Goal: Entertainment & Leisure: Consume media (video, audio)

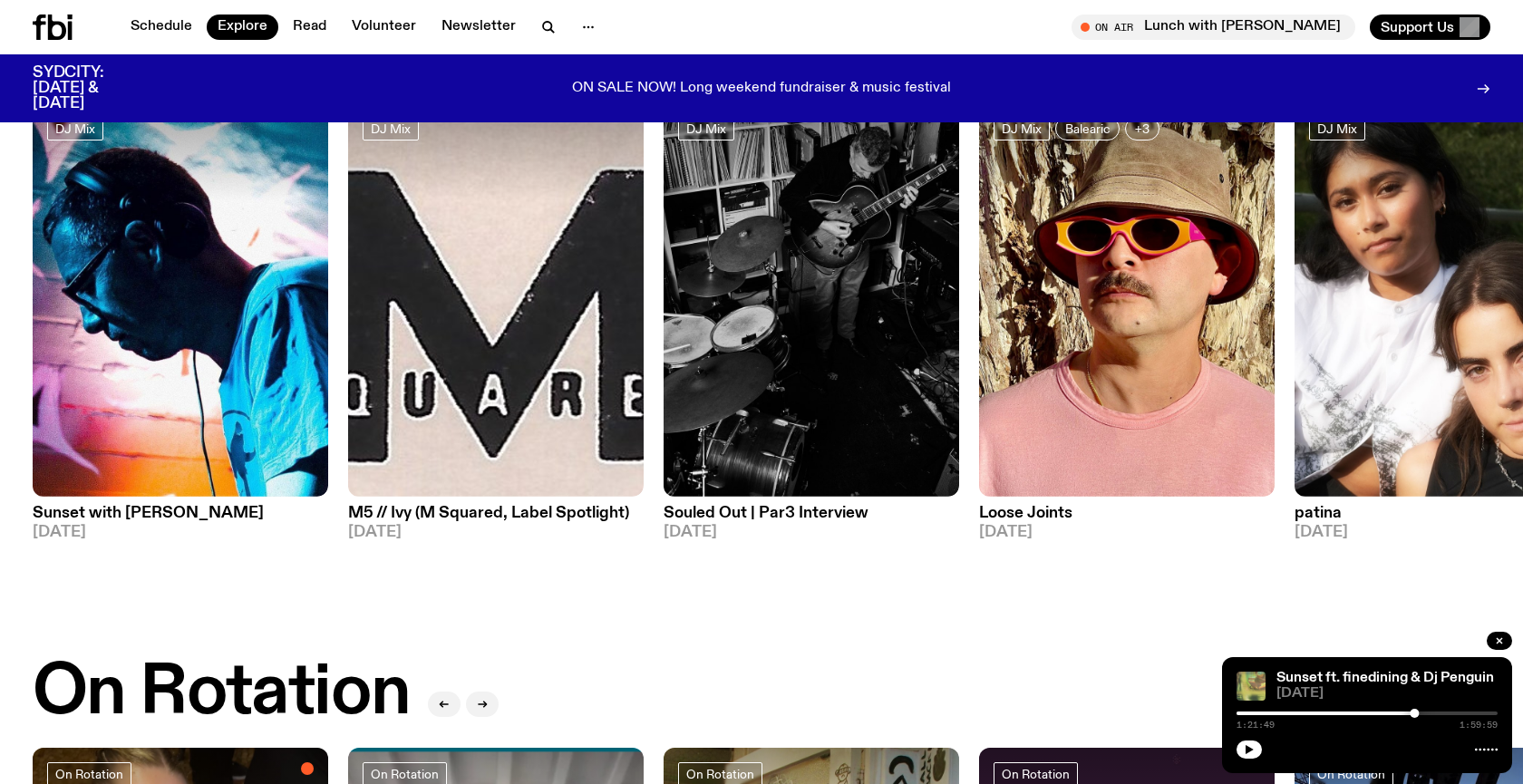
scroll to position [148, 0]
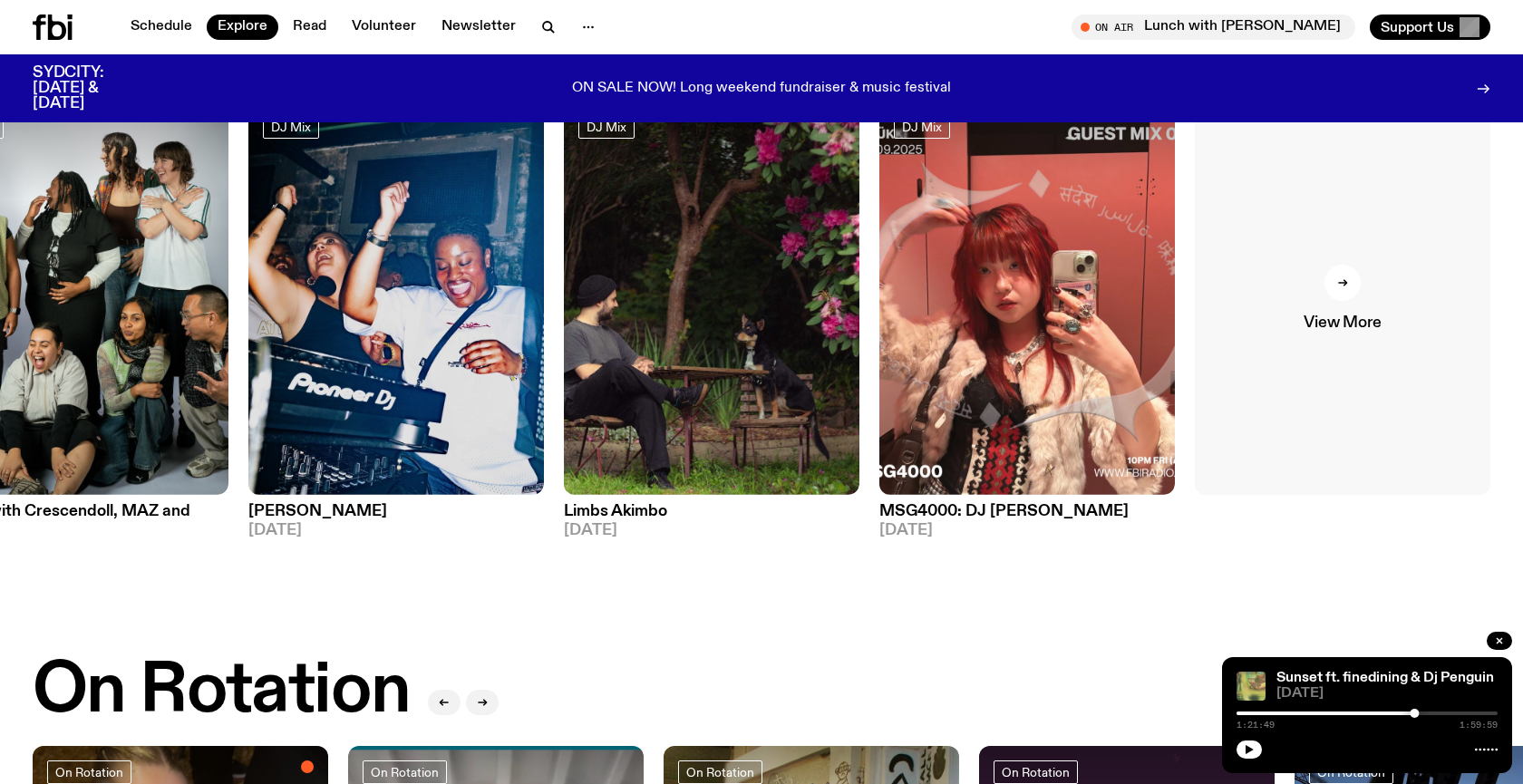
click at [1366, 307] on link "View More" at bounding box center [1342, 297] width 295 height 394
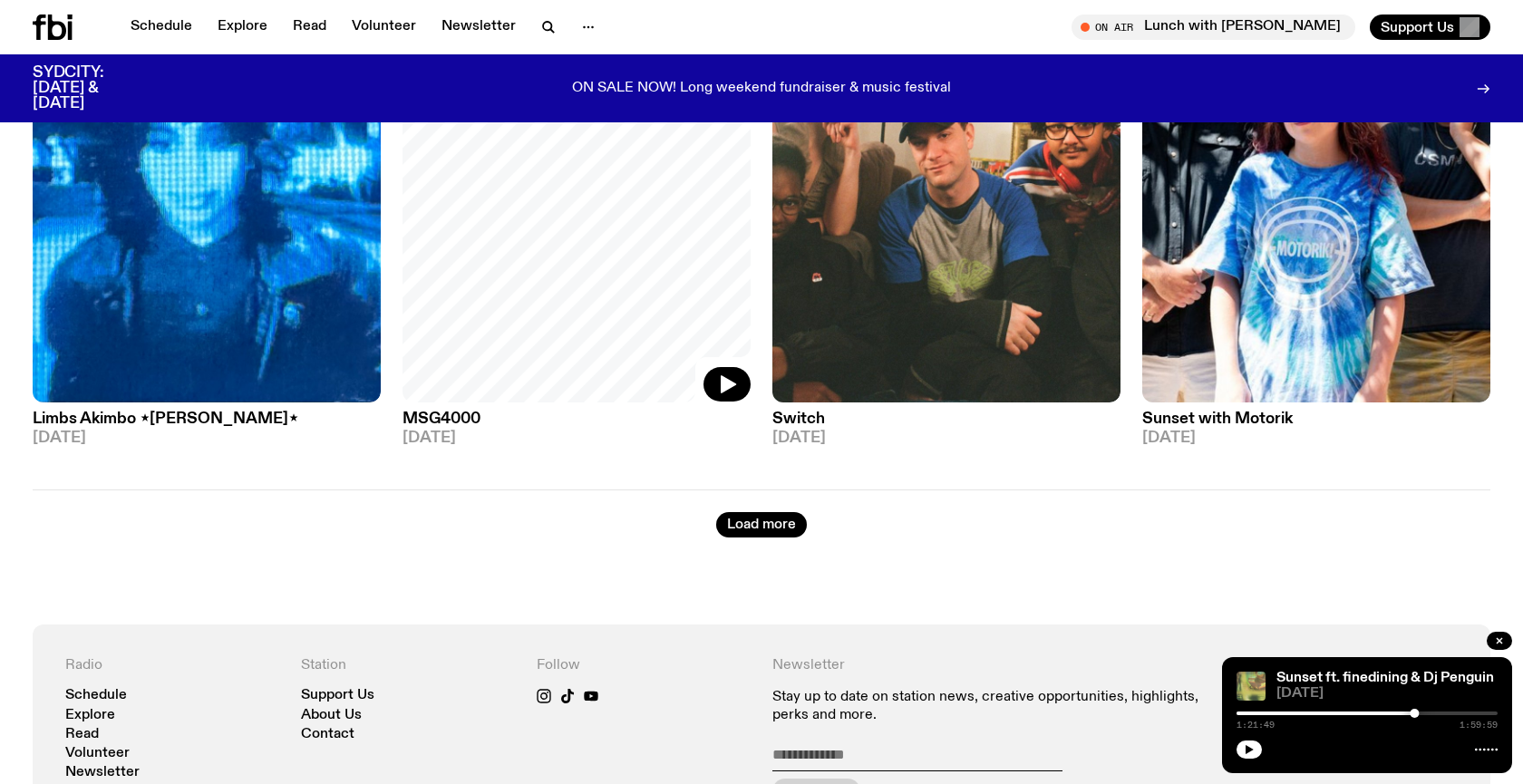
scroll to position [3142, 0]
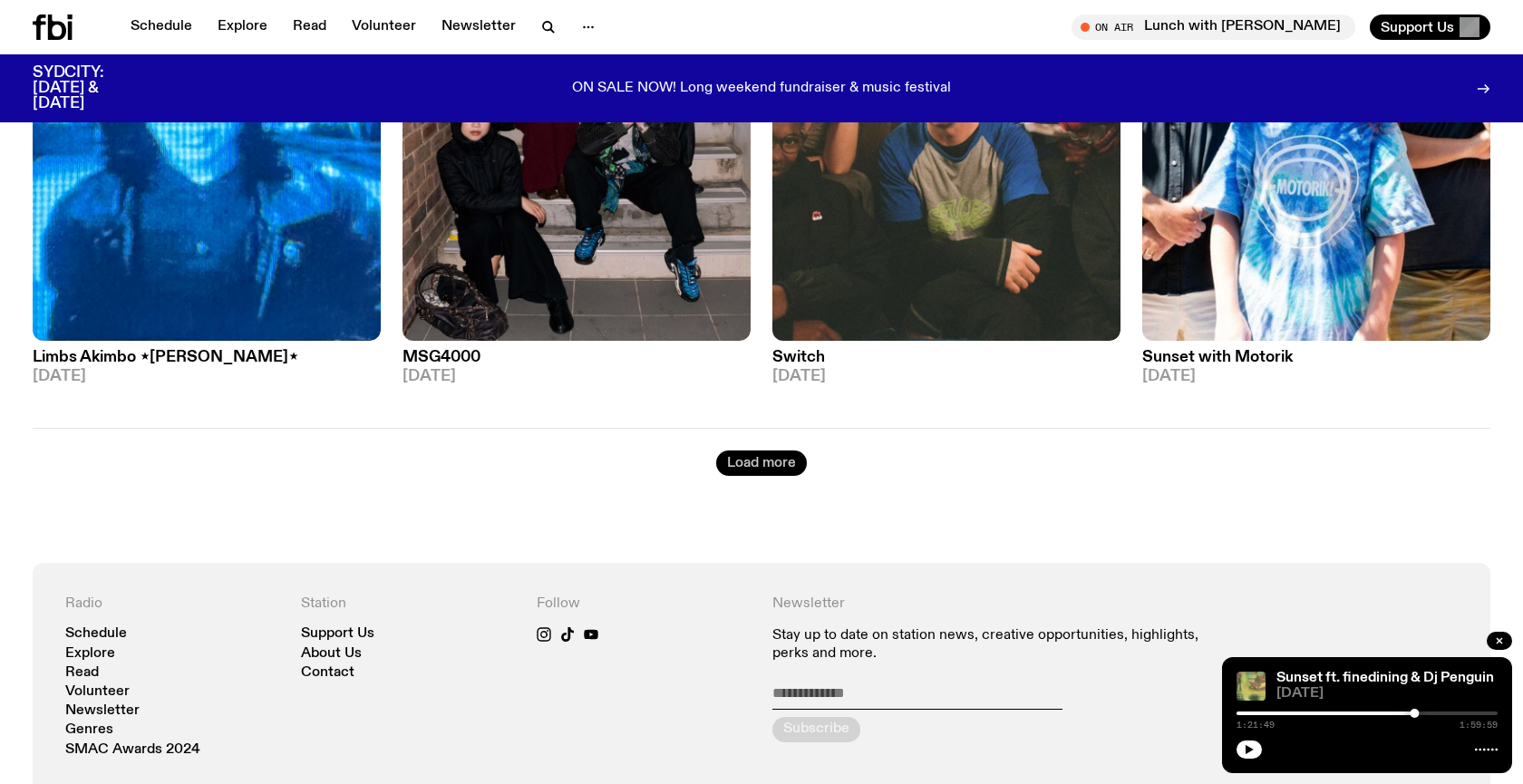
click at [735, 466] on button "Load more" at bounding box center [761, 463] width 90 height 25
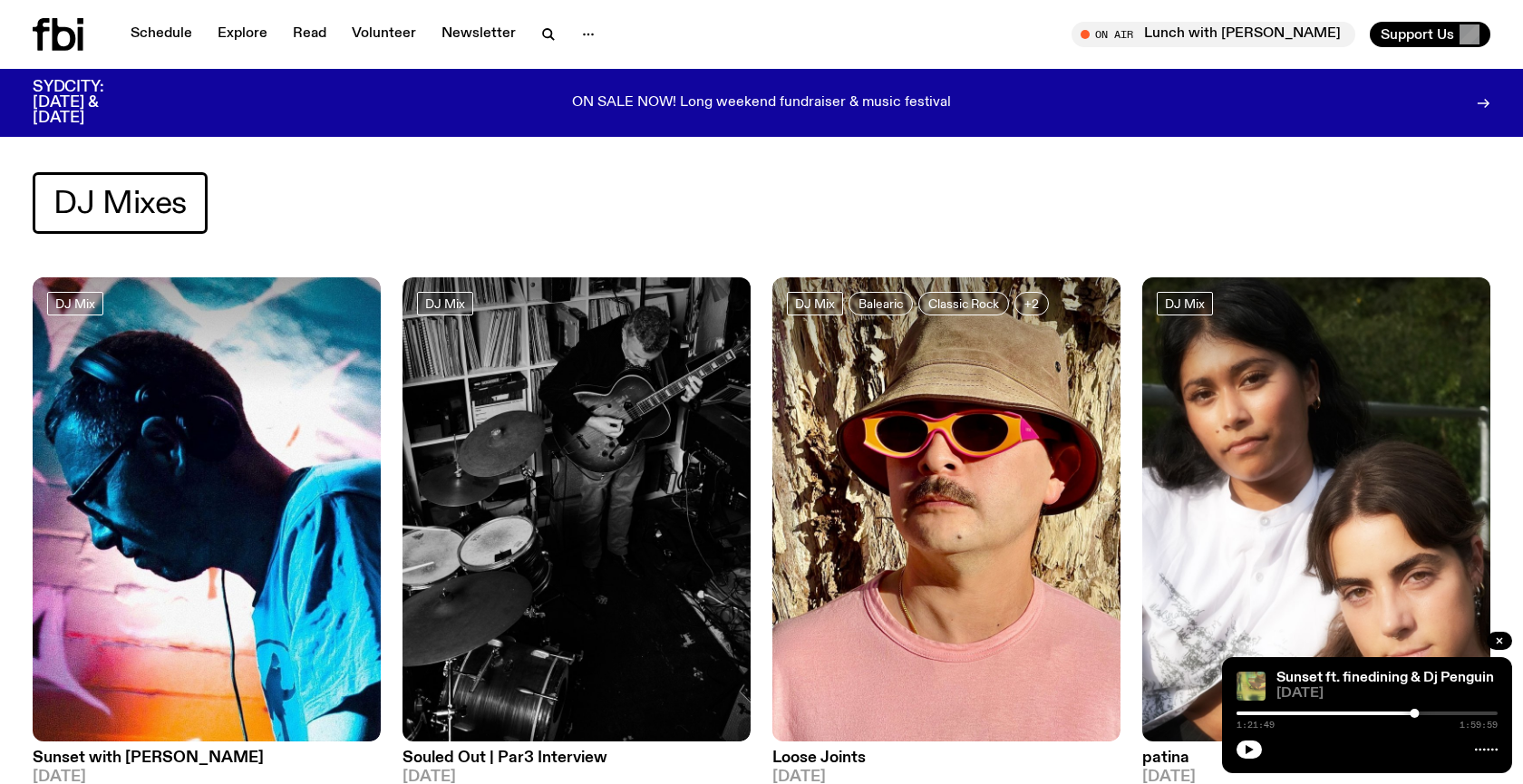
scroll to position [0, 0]
click at [238, 32] on link "Explore" at bounding box center [242, 34] width 72 height 25
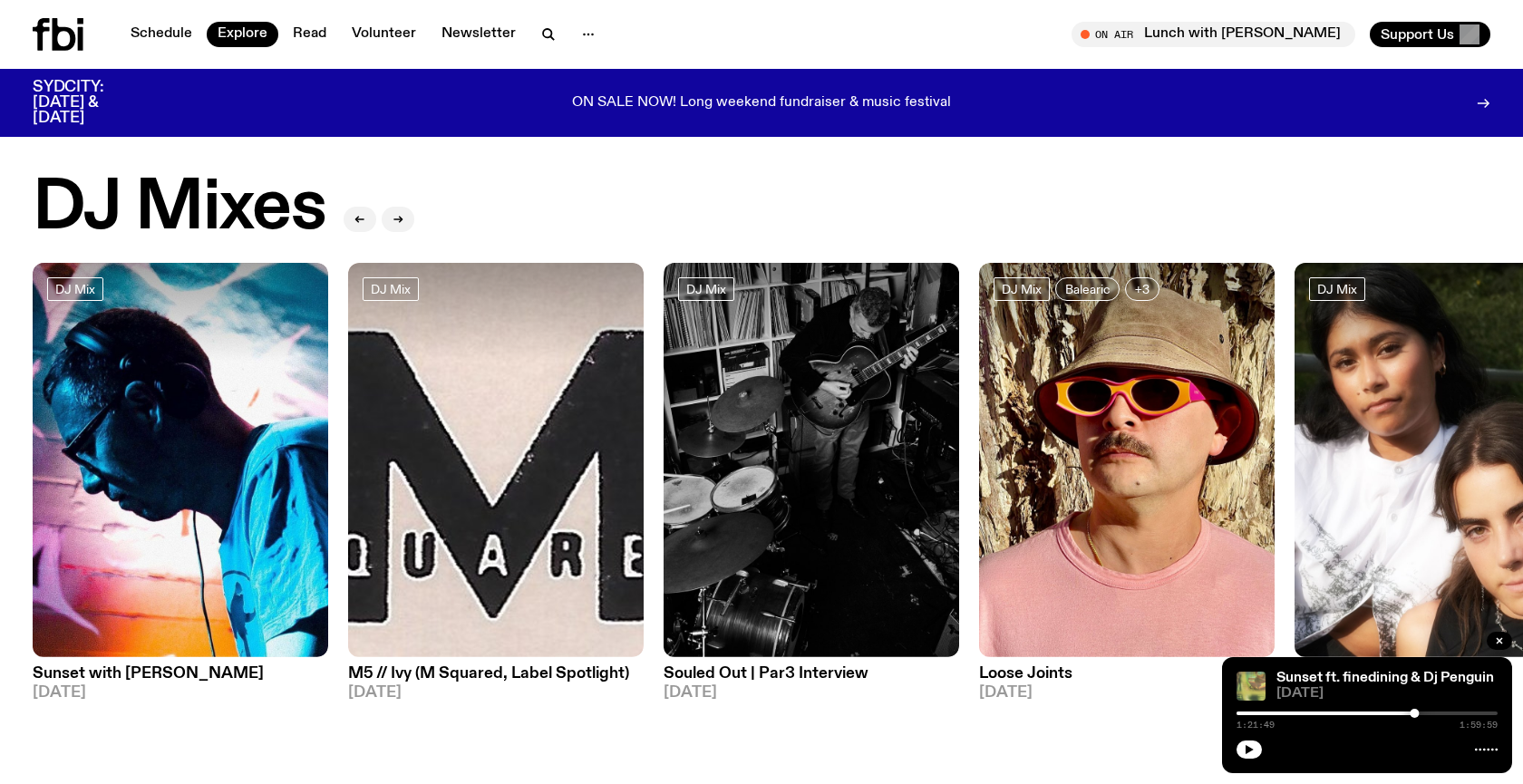
click at [537, 21] on nav "Schedule Explore Read Volunteer Newsletter" at bounding box center [362, 34] width 487 height 25
click at [536, 23] on button "button" at bounding box center [548, 34] width 36 height 25
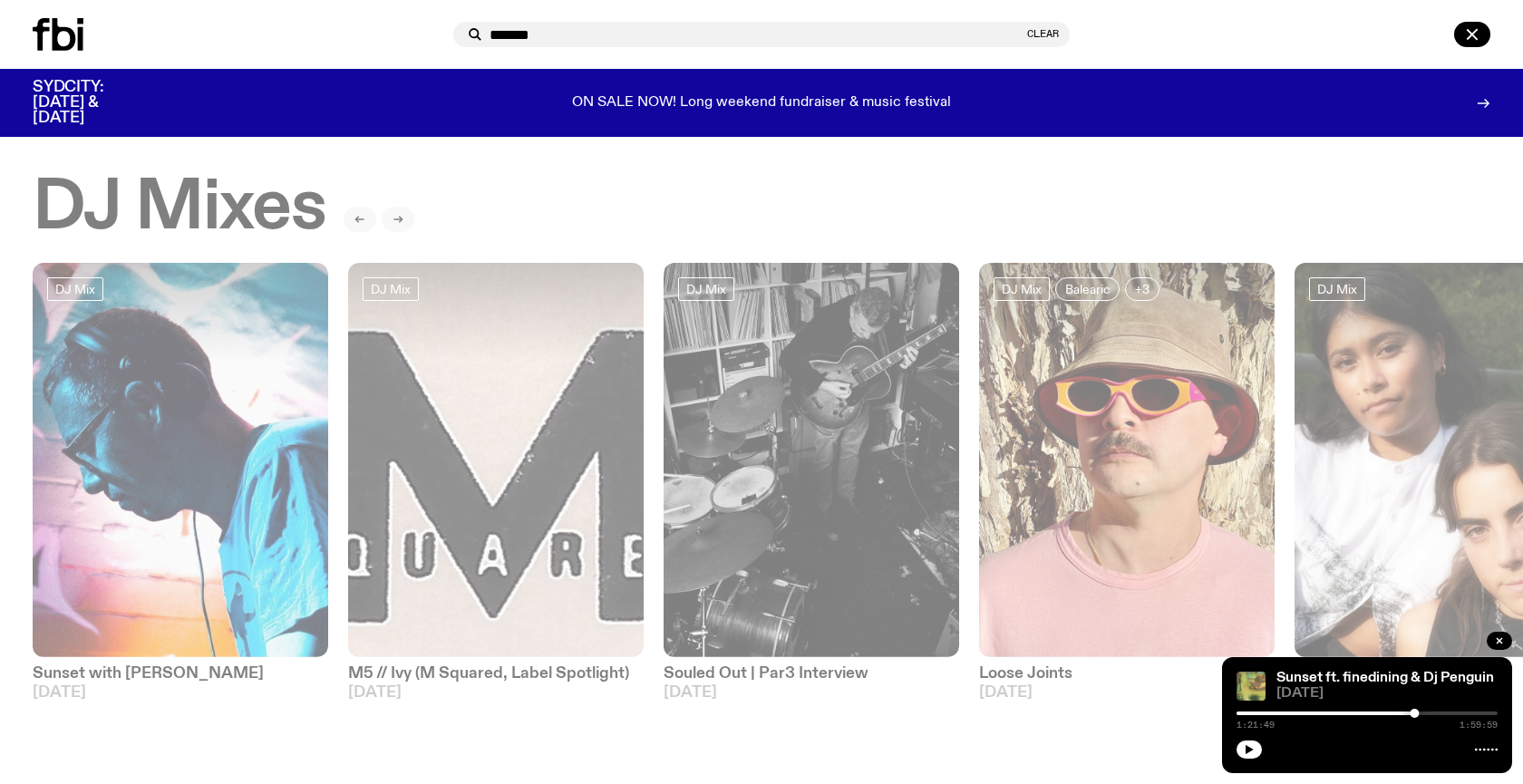
type input "*******"
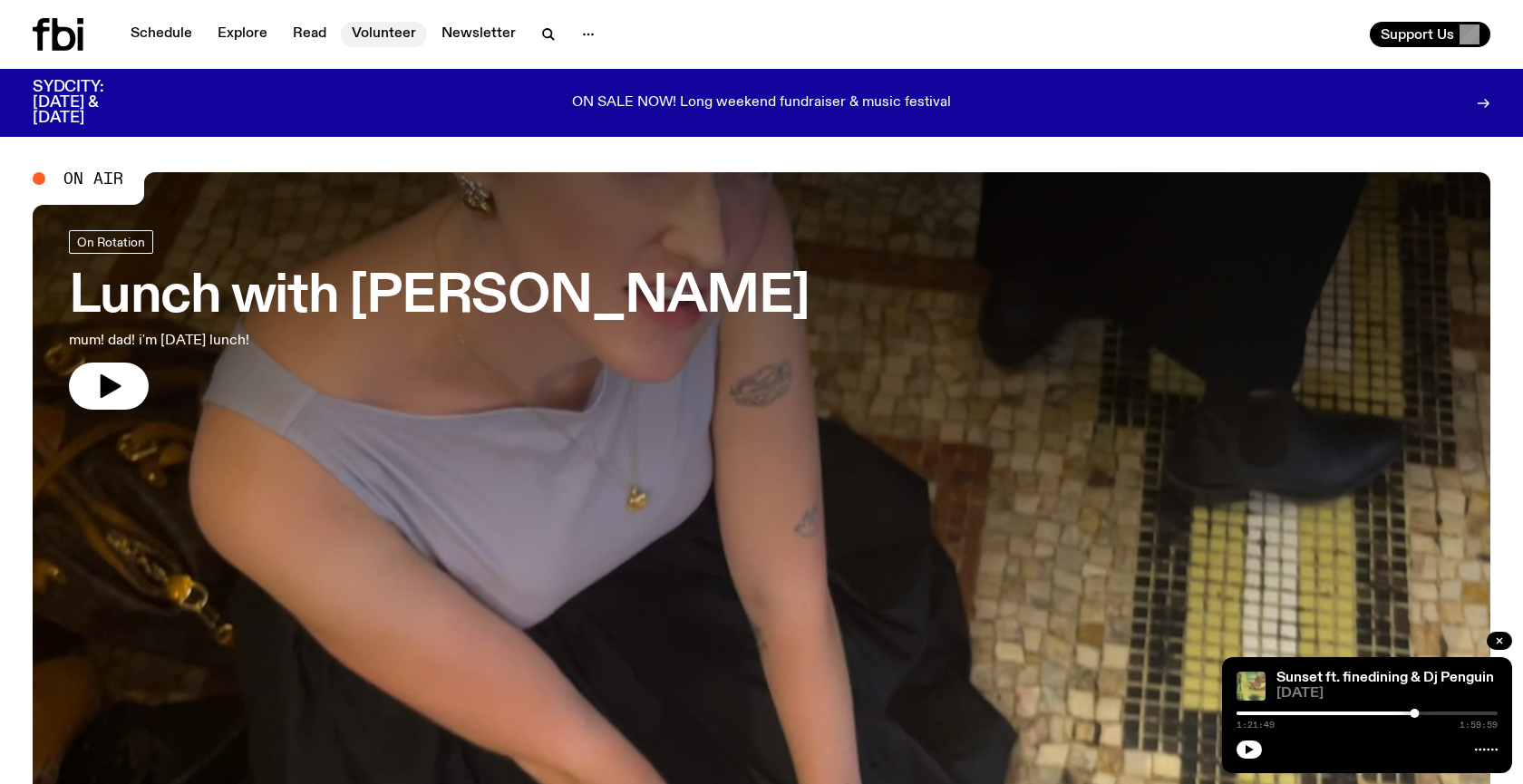
click at [389, 34] on link "Volunteer" at bounding box center [384, 34] width 86 height 25
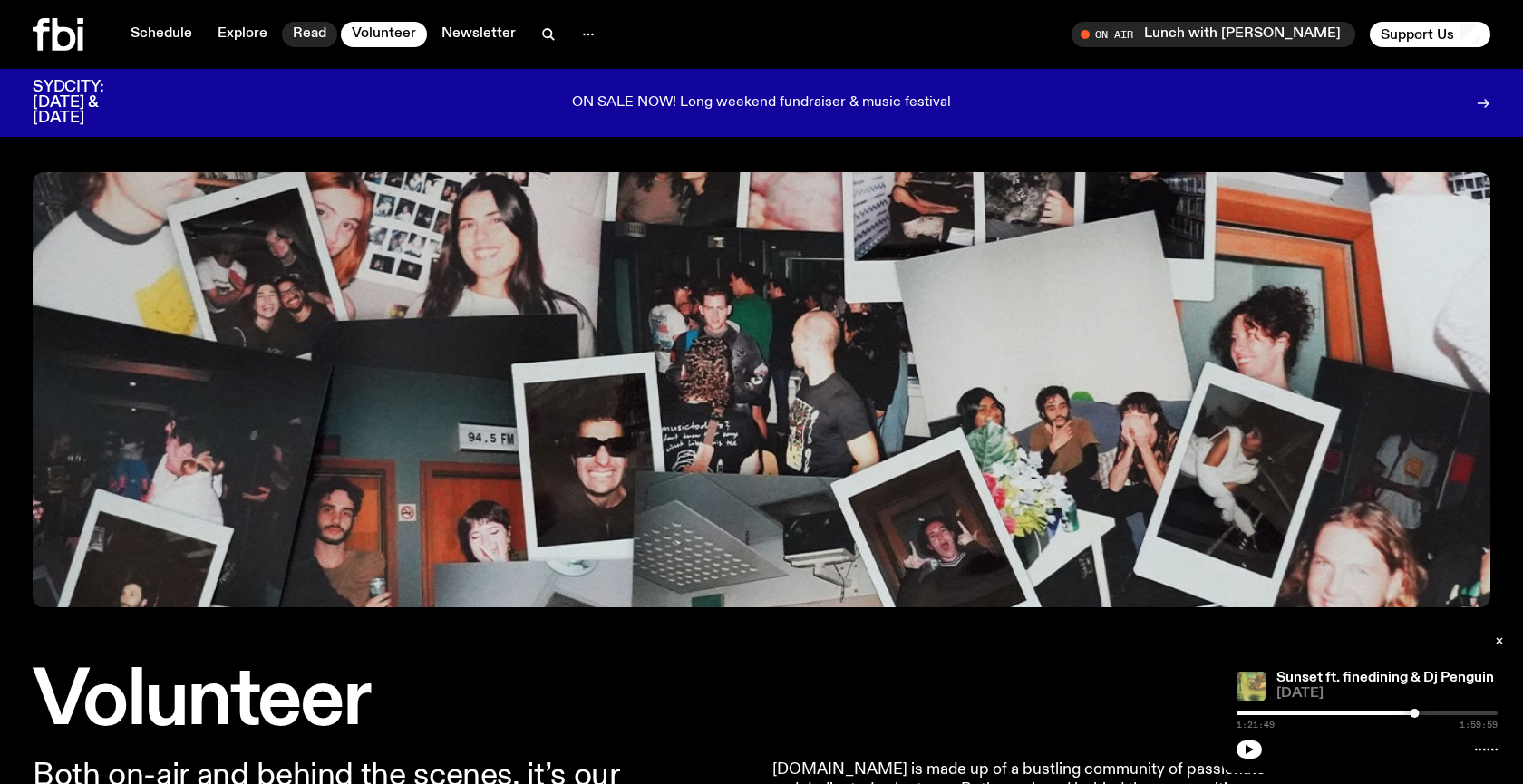
click at [290, 33] on link "Read" at bounding box center [309, 34] width 55 height 25
click at [255, 34] on link "Explore" at bounding box center [242, 34] width 72 height 25
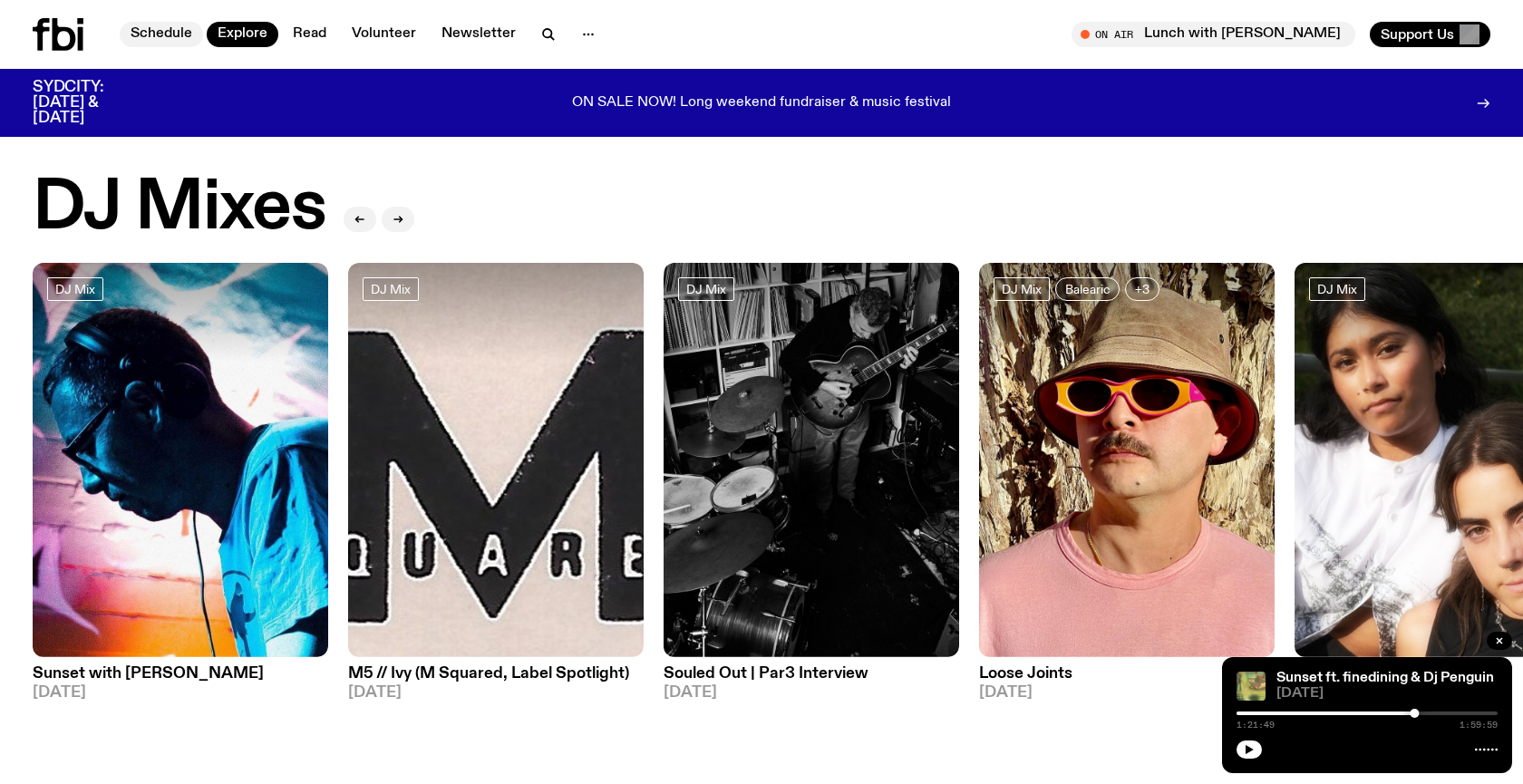
click at [167, 31] on link "Schedule" at bounding box center [161, 34] width 84 height 25
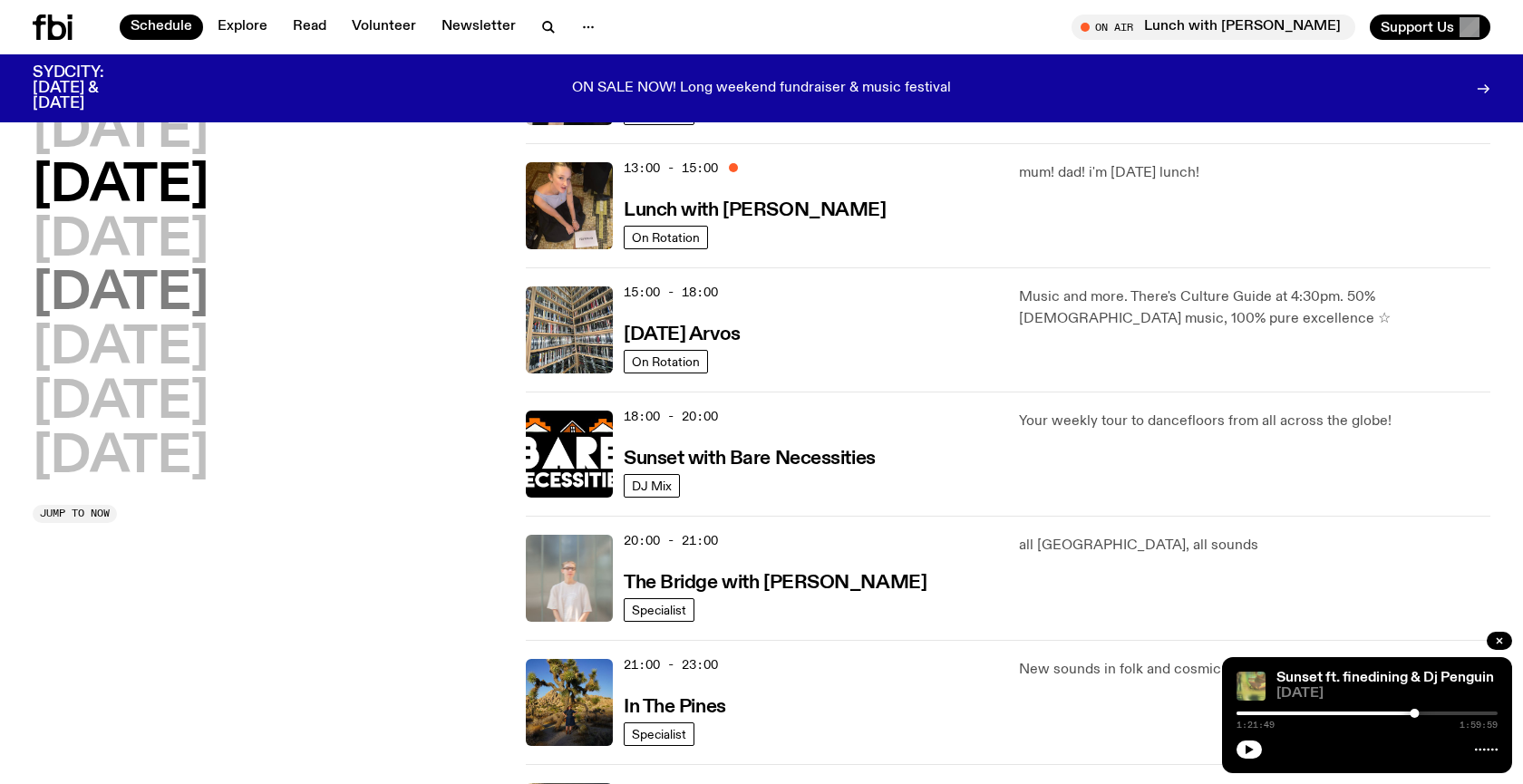
click at [112, 279] on h2 "[DATE]" at bounding box center [120, 294] width 176 height 51
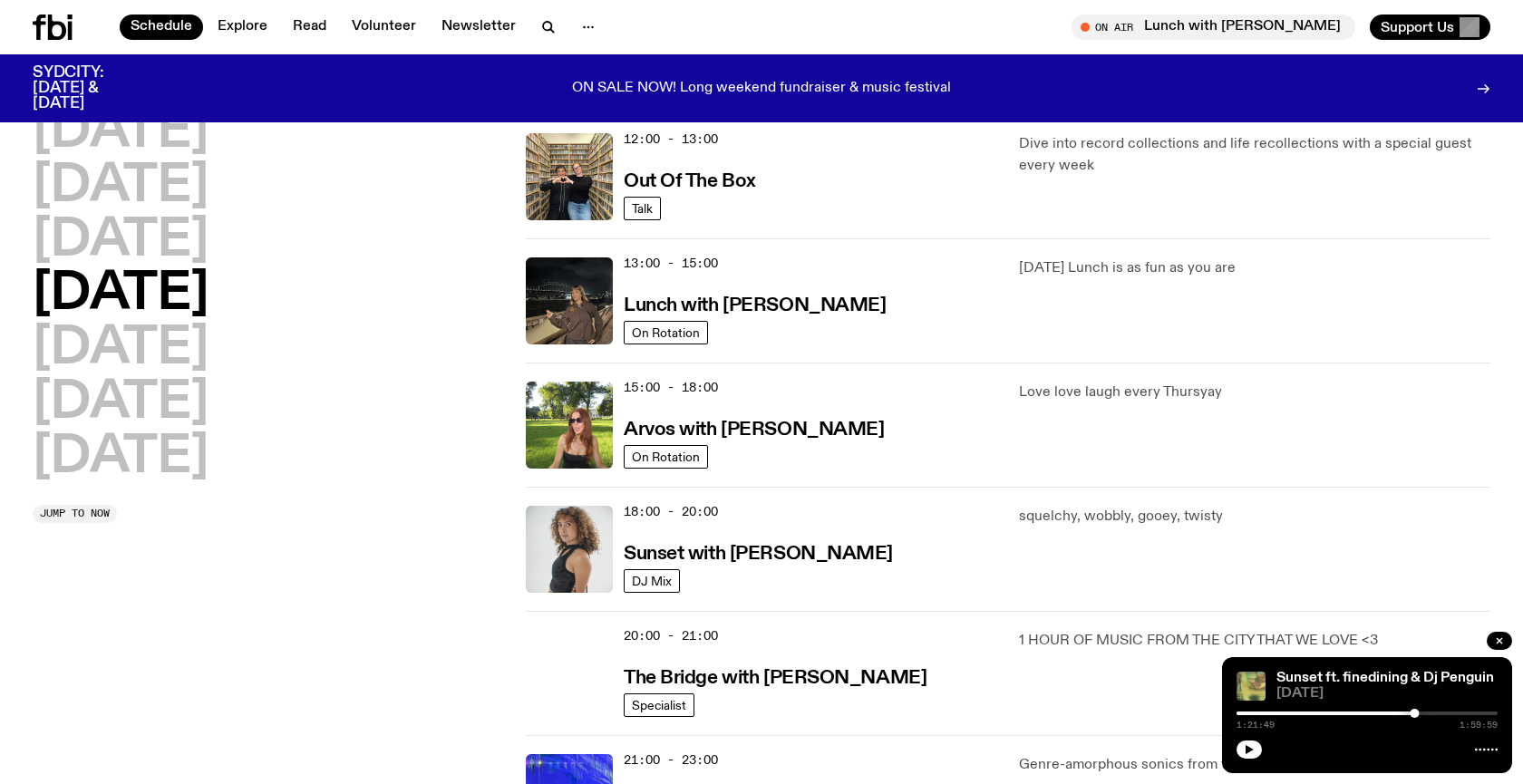
scroll to position [424, 0]
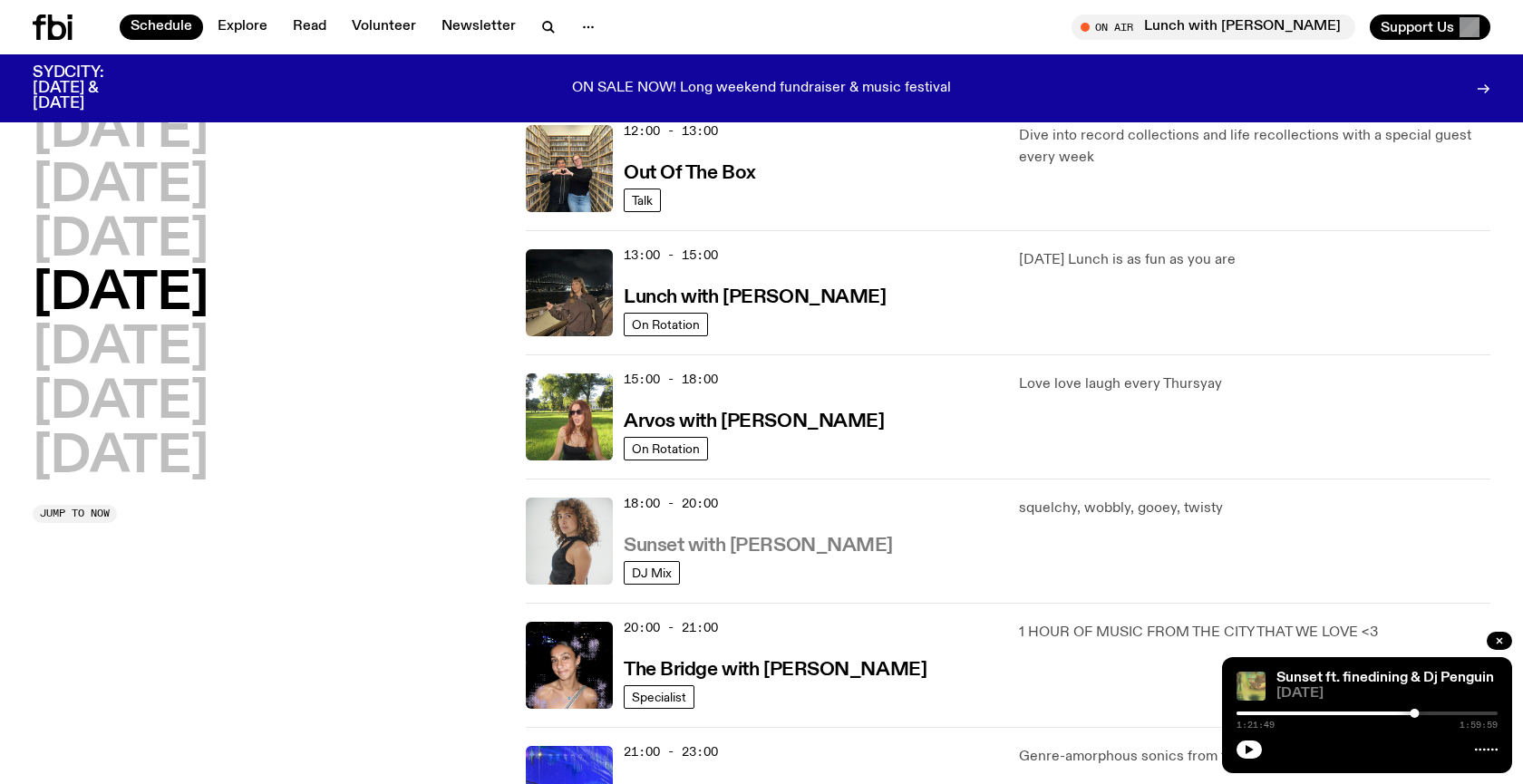
click at [739, 545] on h3 "Sunset with [PERSON_NAME]" at bounding box center [758, 546] width 269 height 19
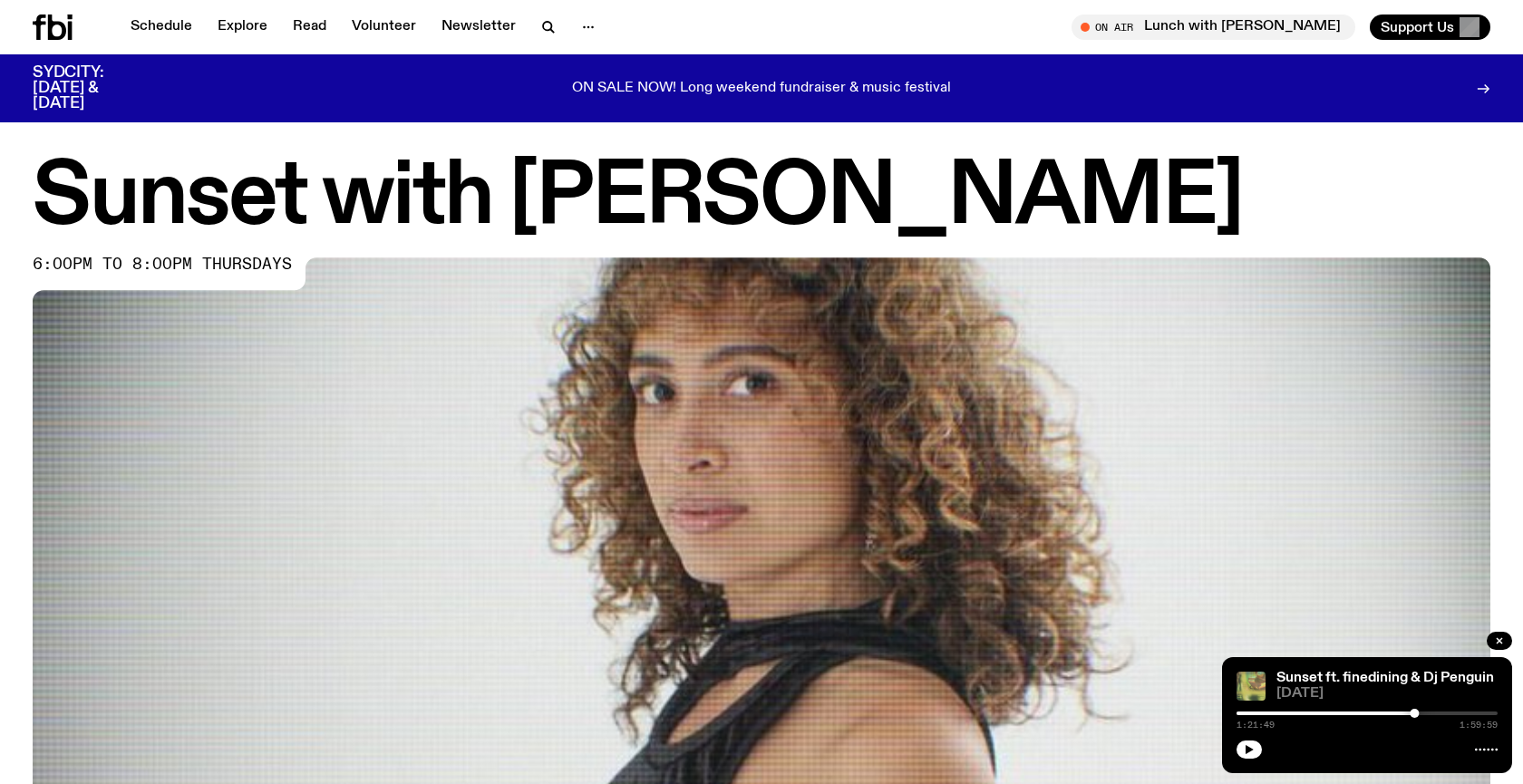
scroll to position [807, 0]
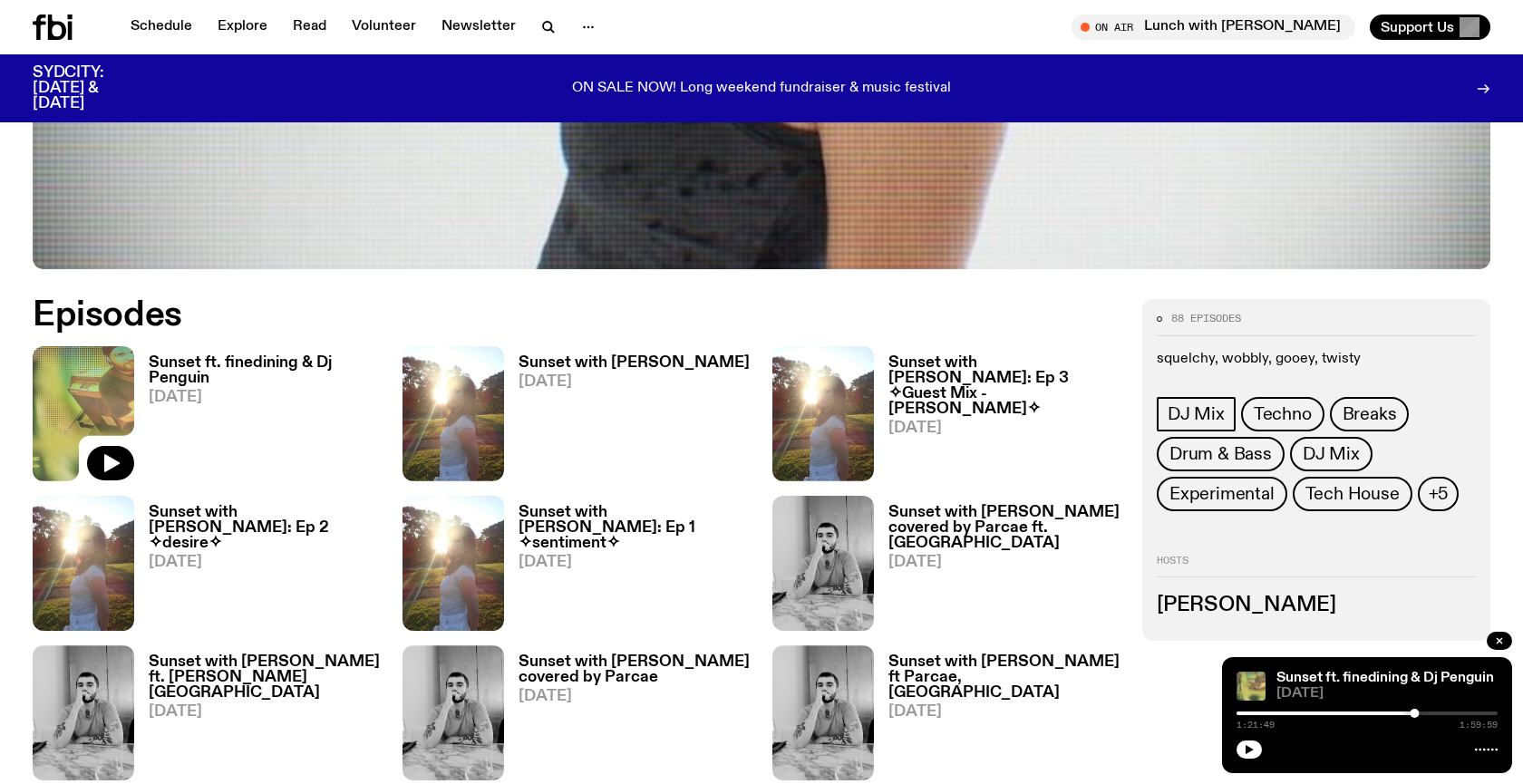
click at [240, 360] on h3 "Sunset ft. finedining & Dj Penguin" at bounding box center [265, 371] width 232 height 31
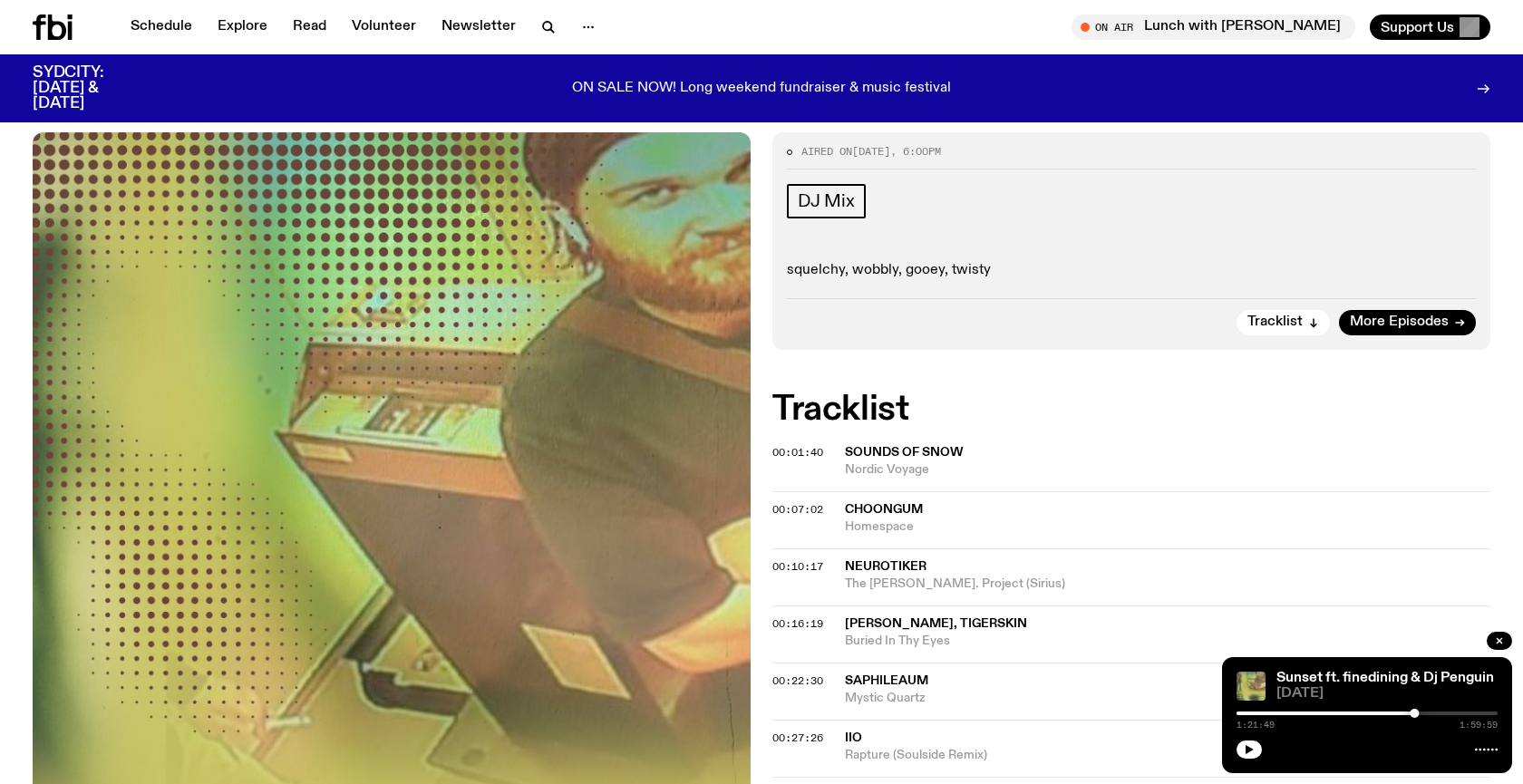
scroll to position [228, 0]
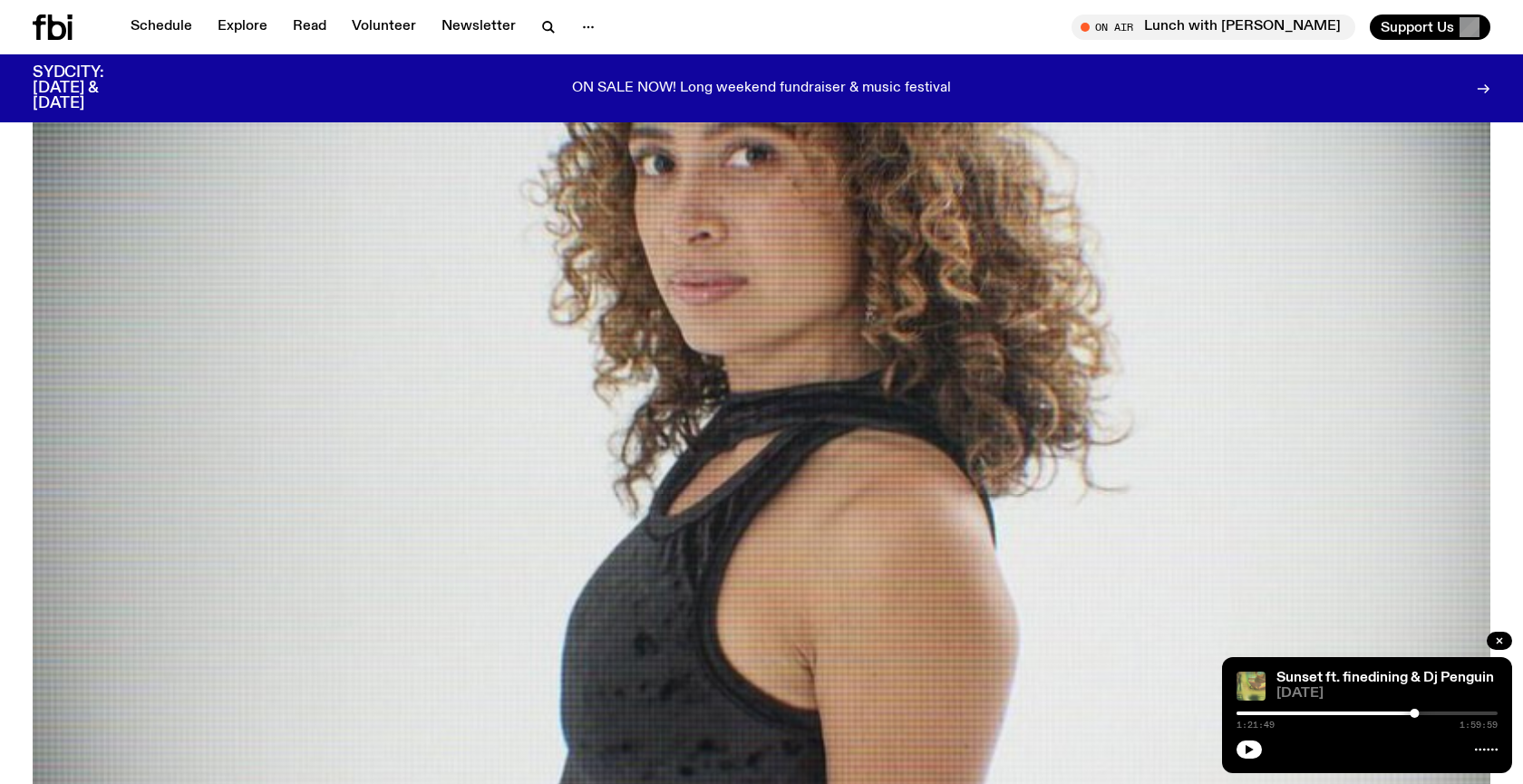
scroll to position [807, 0]
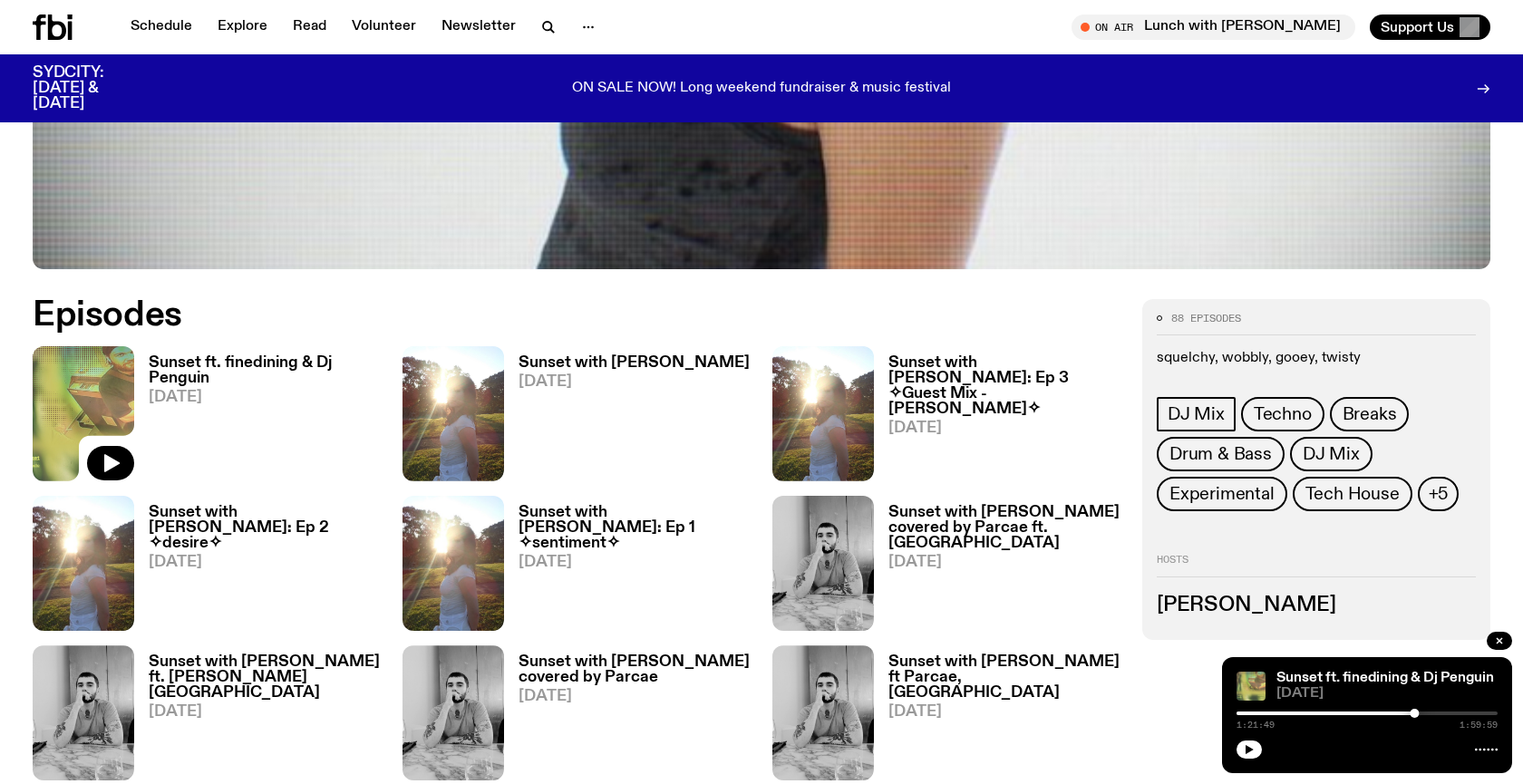
click at [587, 370] on h3 "Sunset with [PERSON_NAME]" at bounding box center [634, 363] width 231 height 16
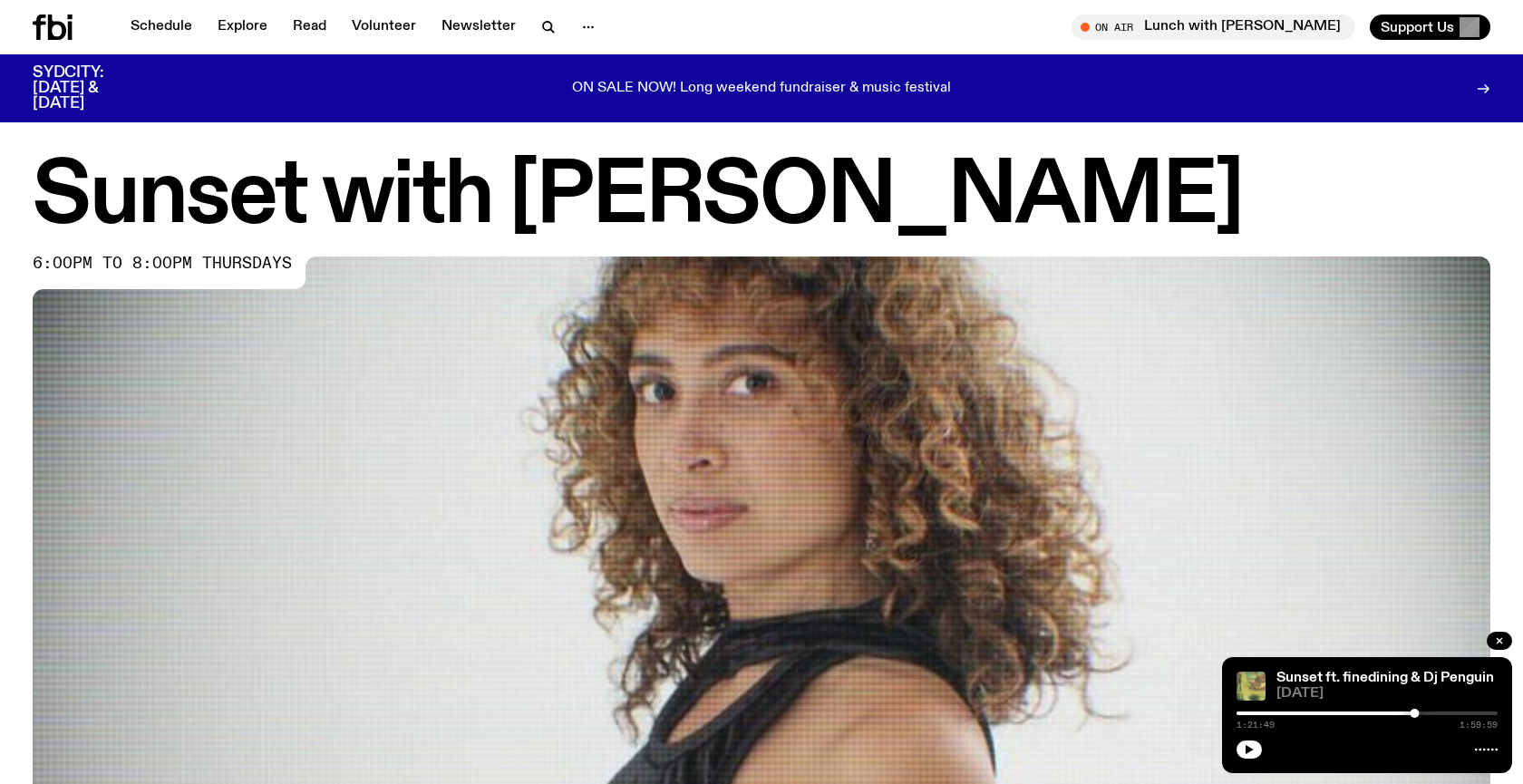
scroll to position [807, 0]
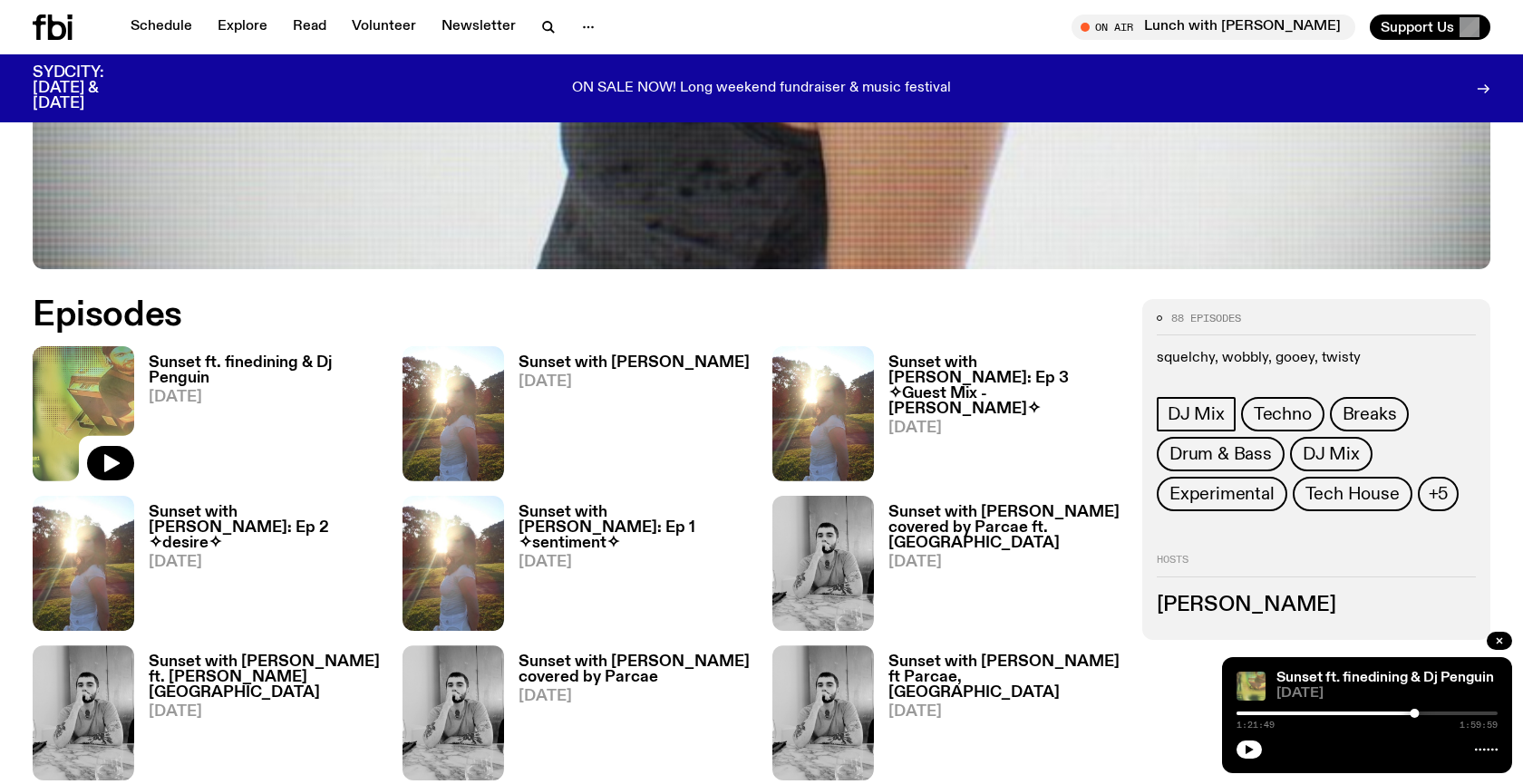
click at [224, 358] on h3 "Sunset ft. finedining & Dj Penguin" at bounding box center [265, 371] width 232 height 31
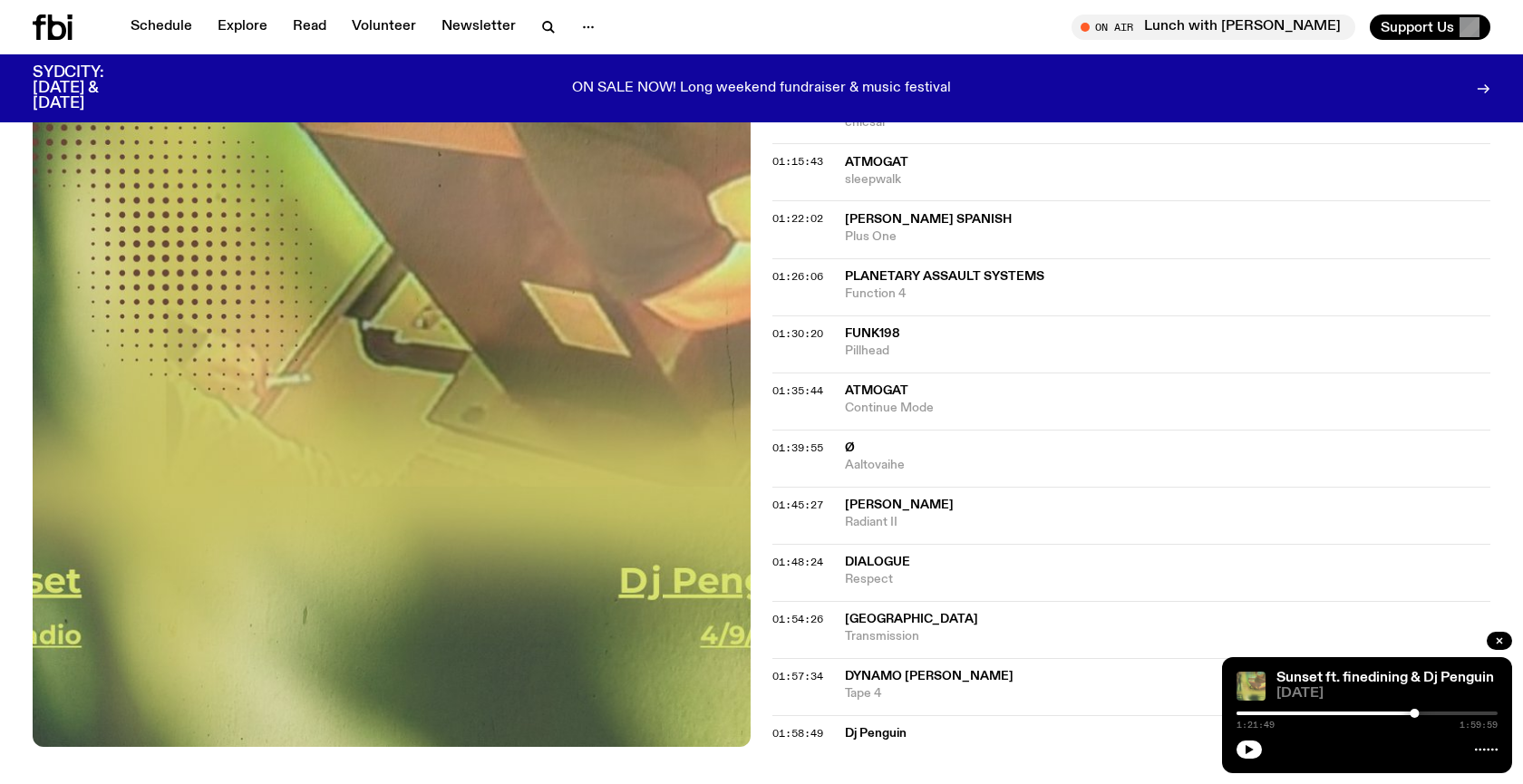
scroll to position [1595, 0]
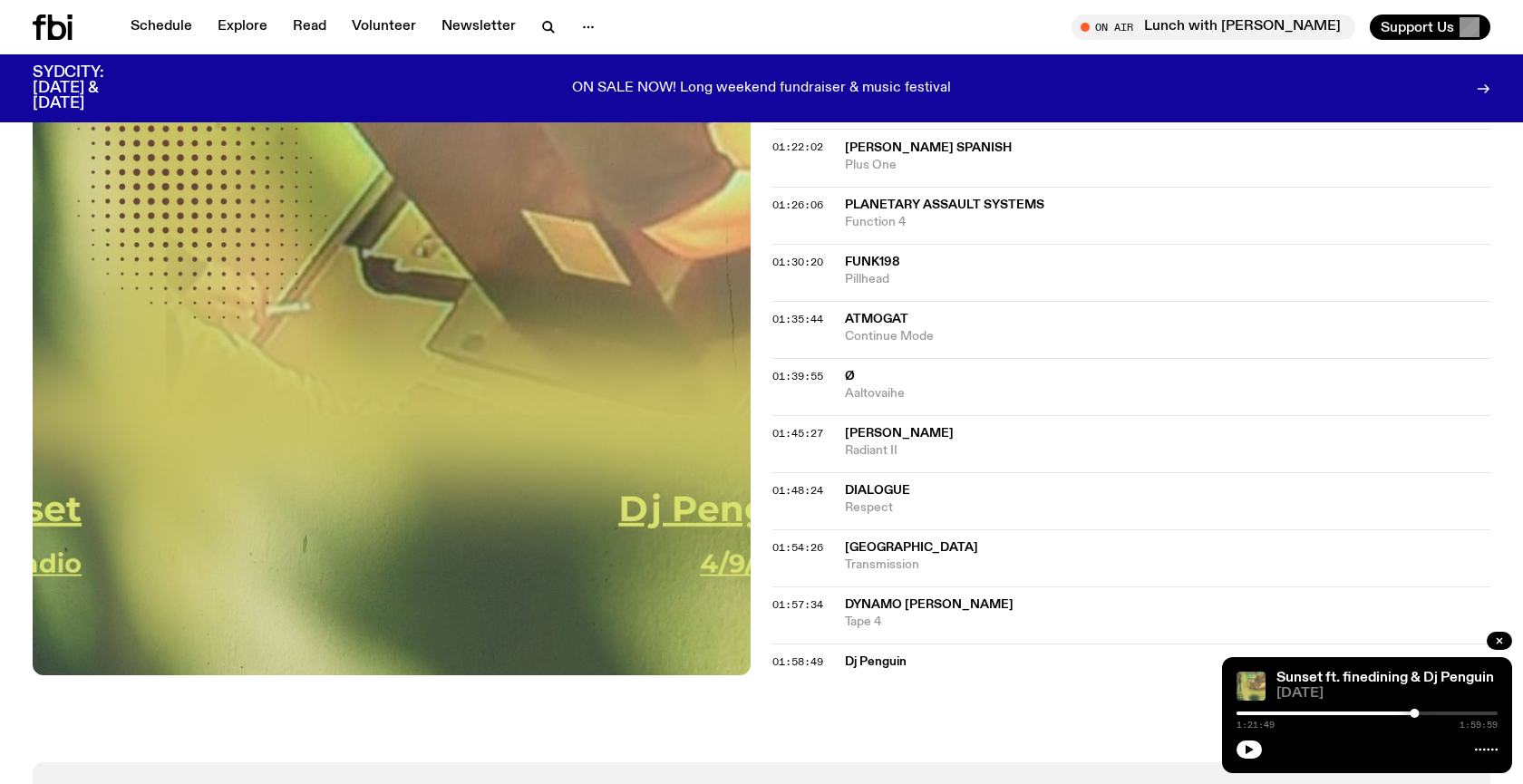
click at [877, 541] on span "[GEOGRAPHIC_DATA]" at bounding box center [911, 547] width 133 height 13
click at [1246, 752] on icon "button" at bounding box center [1249, 750] width 8 height 9
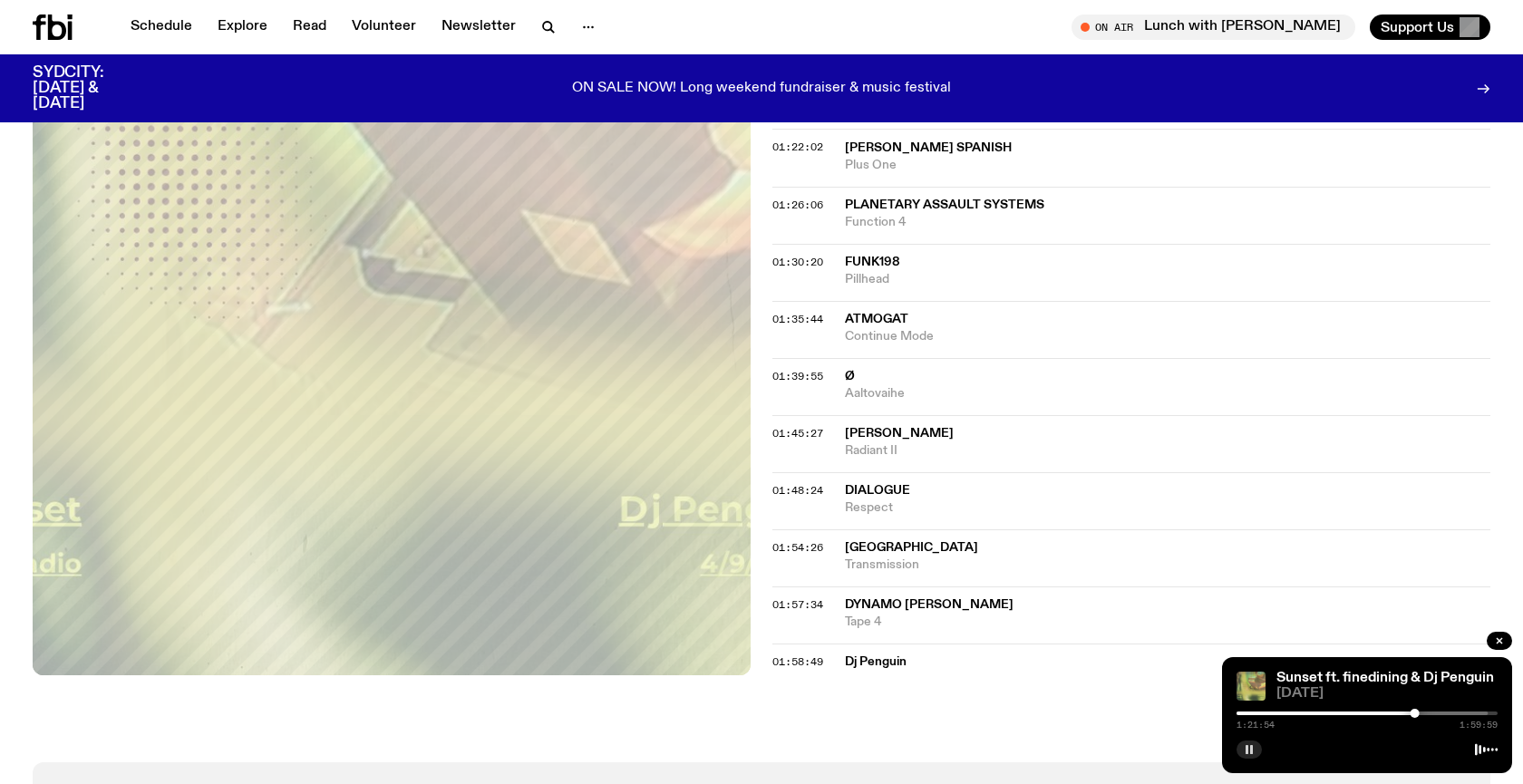
click at [869, 541] on span "[GEOGRAPHIC_DATA]" at bounding box center [911, 547] width 133 height 13
click at [800, 540] on span "01:54:26" at bounding box center [797, 547] width 51 height 15
click at [1486, 715] on div at bounding box center [1486, 713] width 9 height 9
click at [1488, 715] on div at bounding box center [1488, 713] width 9 height 9
click at [1489, 714] on div at bounding box center [1488, 713] width 9 height 9
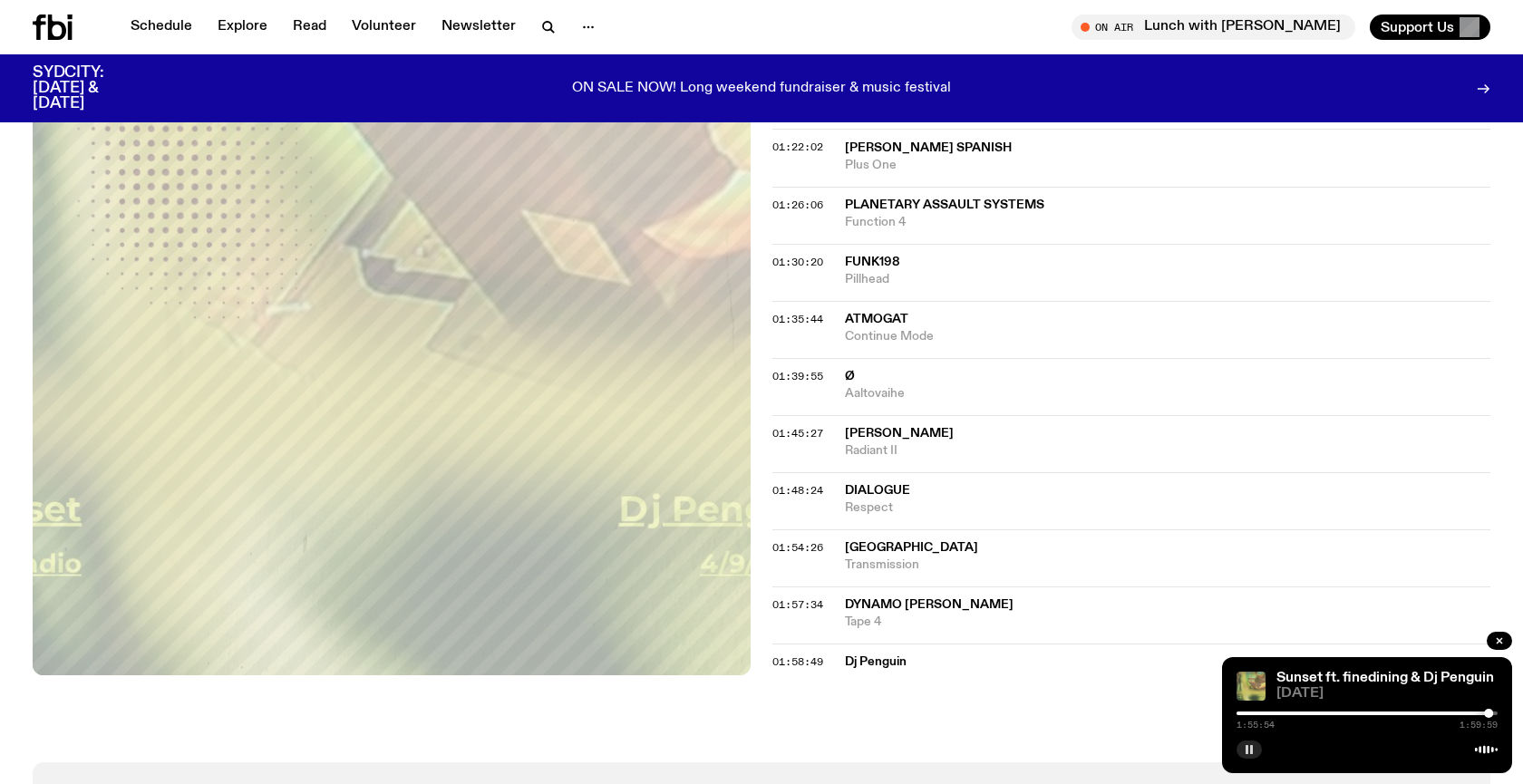
click at [1489, 714] on div at bounding box center [1489, 713] width 9 height 9
click at [1488, 714] on div at bounding box center [1489, 713] width 9 height 9
click at [1482, 715] on div "1:55:30 1:59:59" at bounding box center [1367, 718] width 261 height 21
click at [1483, 713] on div at bounding box center [1357, 713] width 261 height 4
click at [1238, 750] on button "button" at bounding box center [1249, 749] width 25 height 18
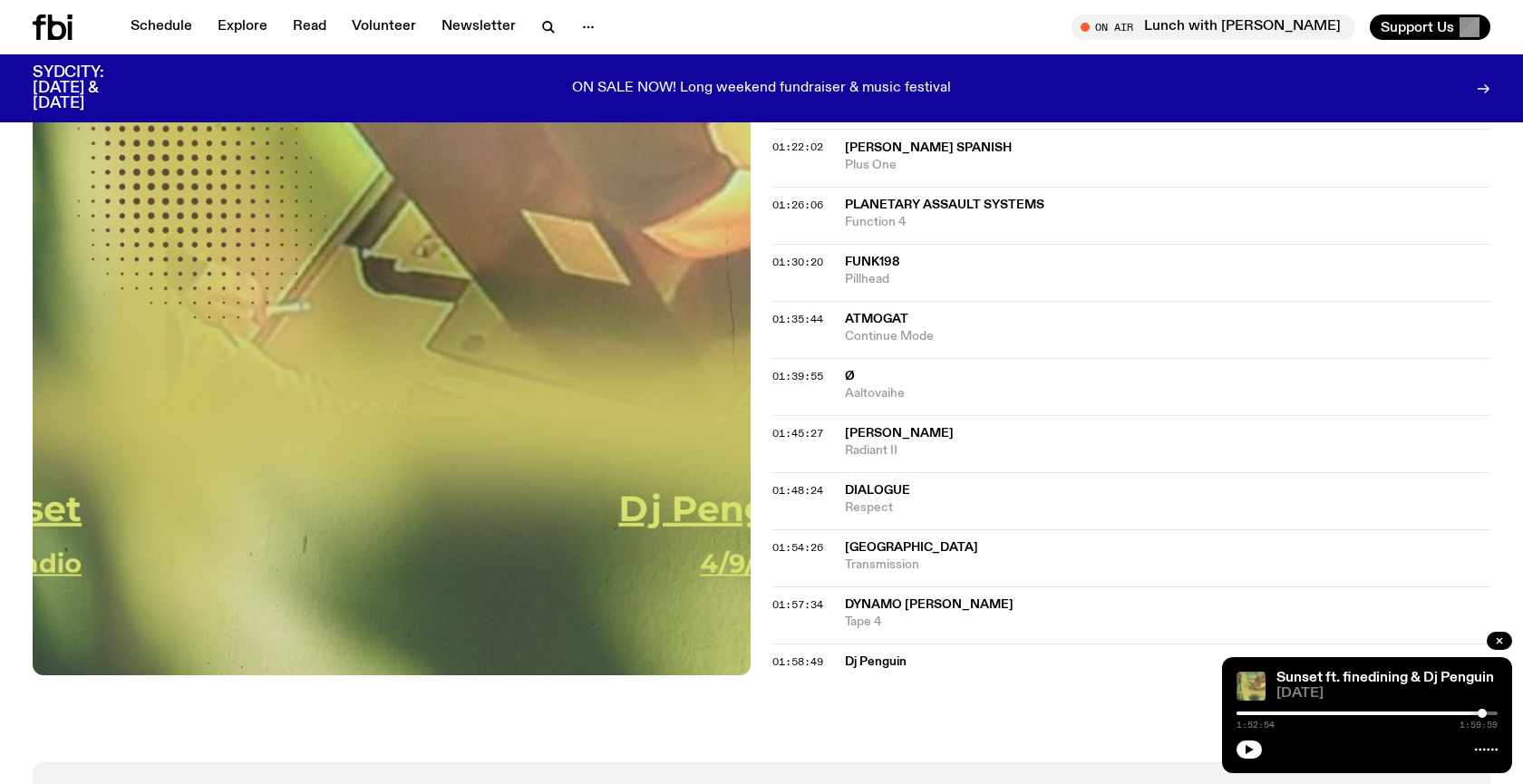
click at [1482, 714] on div at bounding box center [1482, 713] width 9 height 9
click at [1483, 714] on div at bounding box center [1482, 713] width 9 height 9
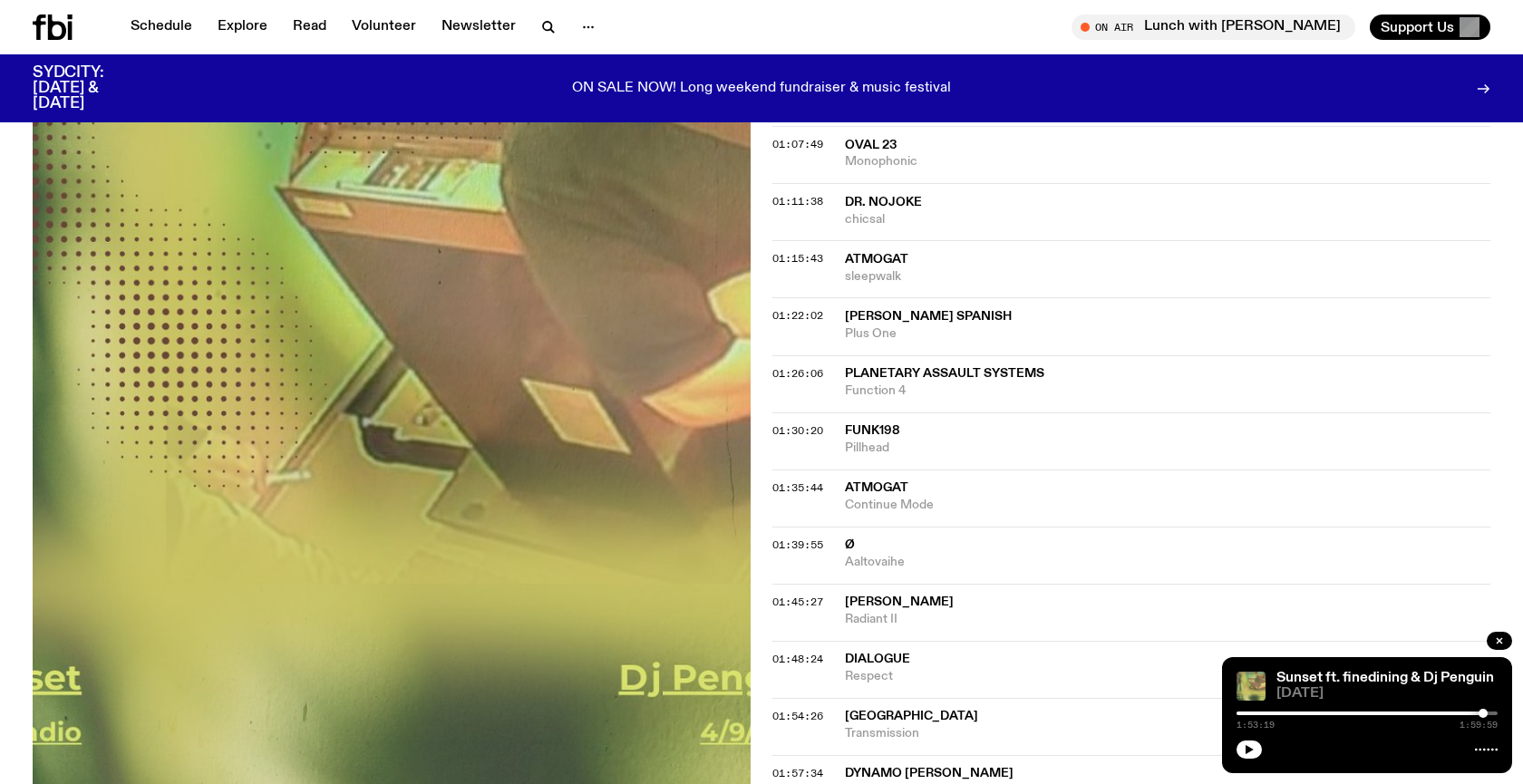
scroll to position [1366, 0]
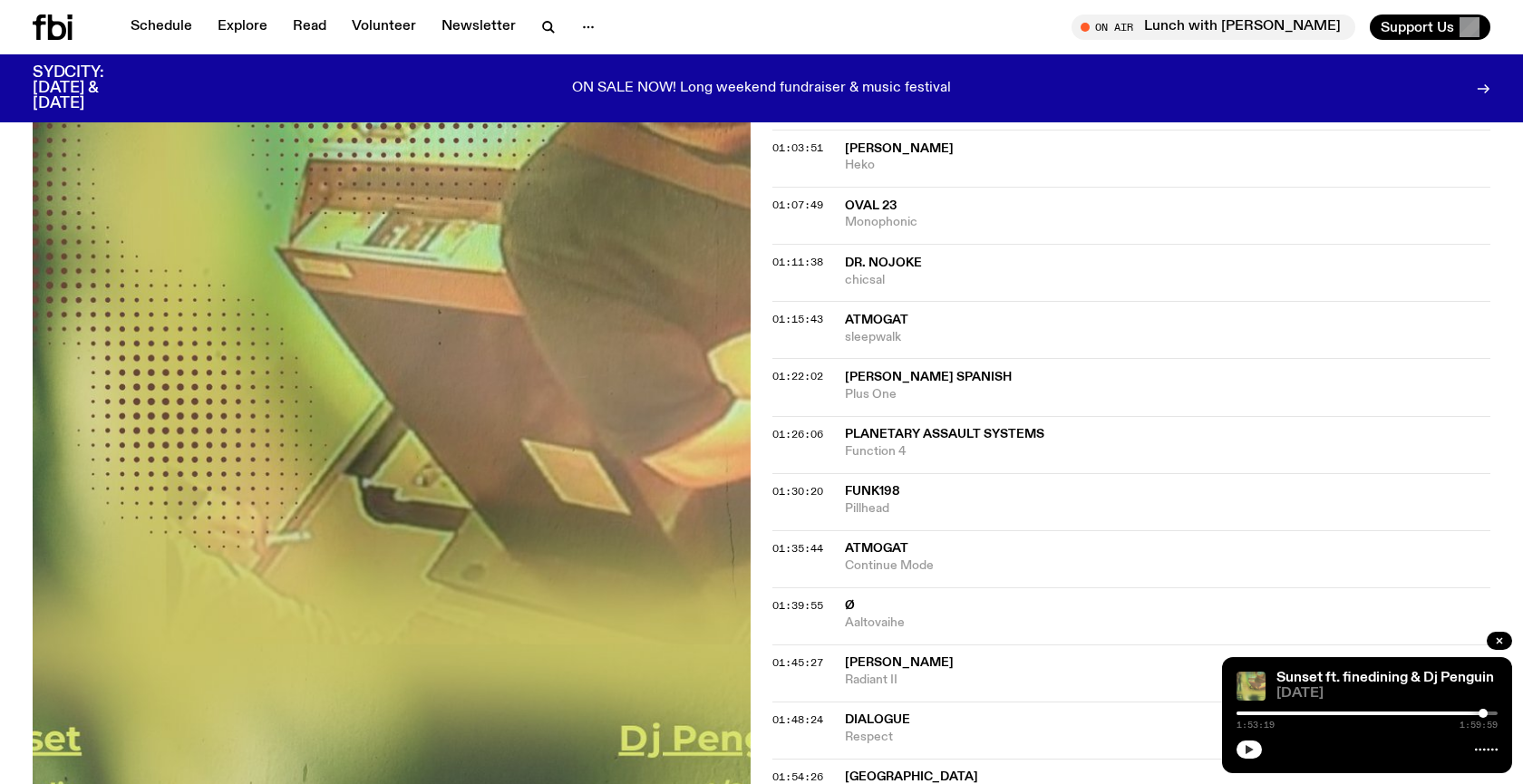
click at [1244, 750] on button "button" at bounding box center [1249, 749] width 25 height 18
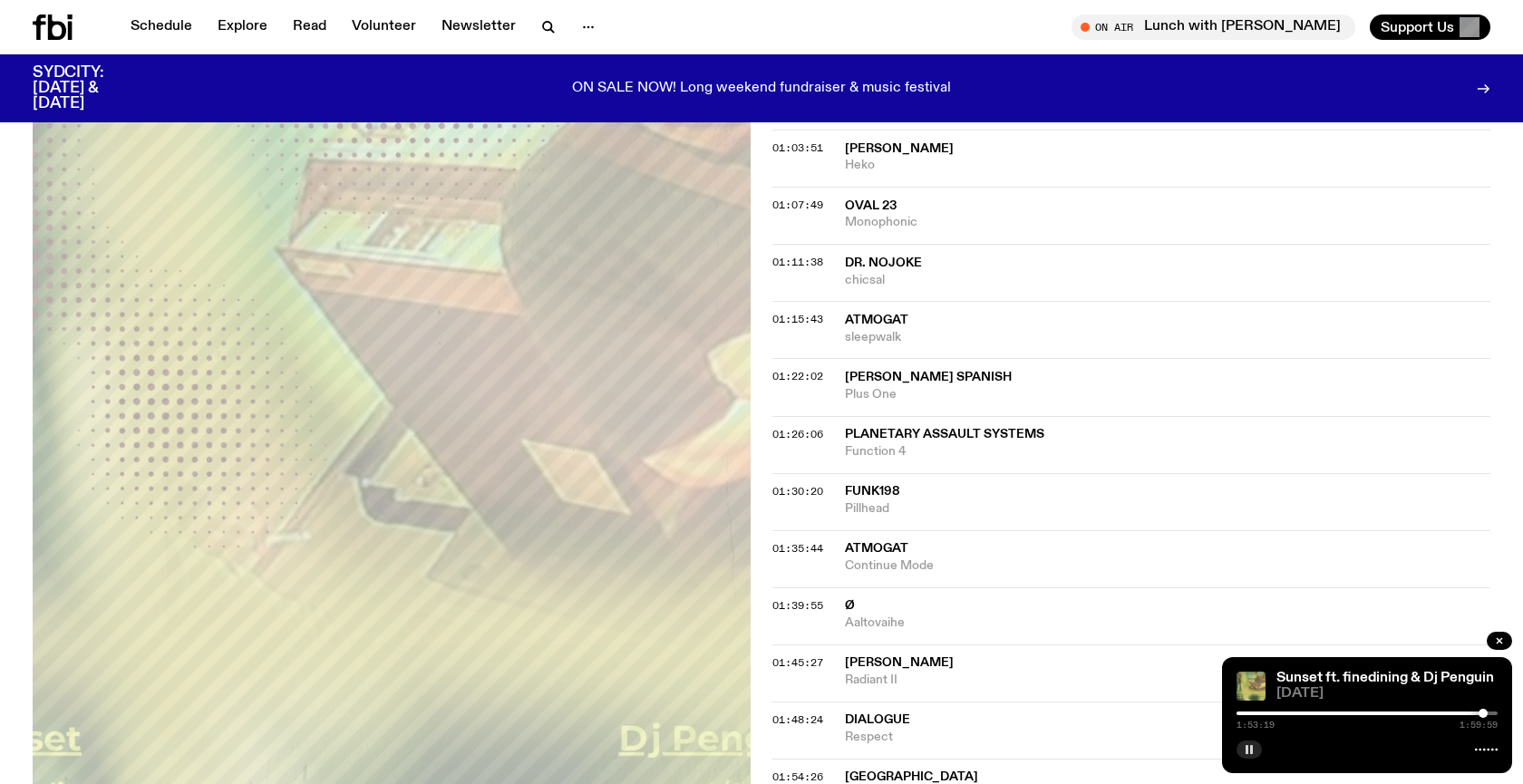
click at [1251, 748] on rect "button" at bounding box center [1251, 750] width 3 height 9
click at [1251, 748] on icon "button" at bounding box center [1249, 750] width 11 height 11
click at [1245, 750] on icon "button" at bounding box center [1249, 750] width 11 height 11
click at [1482, 715] on div at bounding box center [1483, 713] width 9 height 9
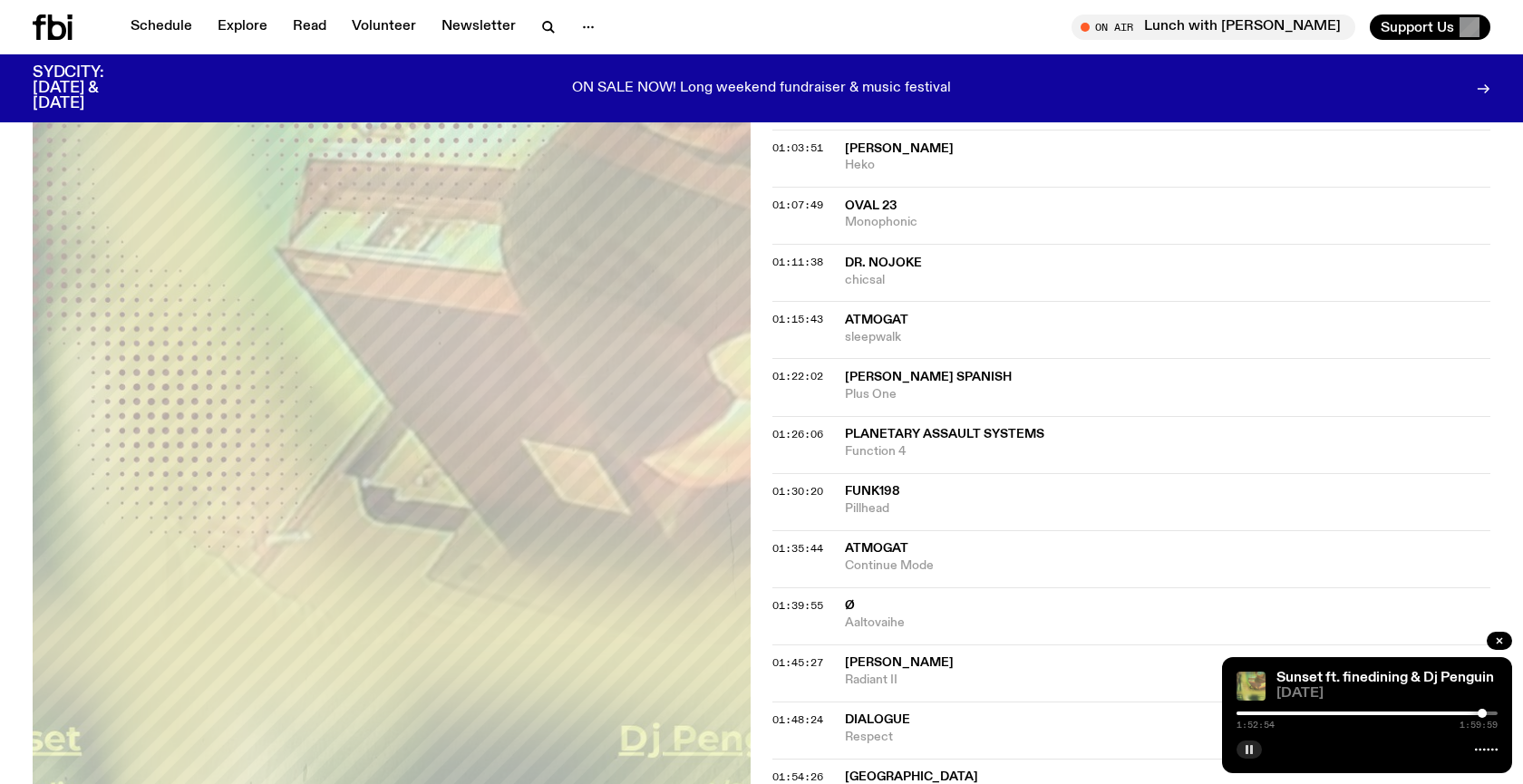
click at [1479, 715] on div at bounding box center [1482, 713] width 9 height 9
click at [1482, 715] on div at bounding box center [1480, 713] width 9 height 9
click at [1249, 750] on icon "button" at bounding box center [1249, 750] width 11 height 11
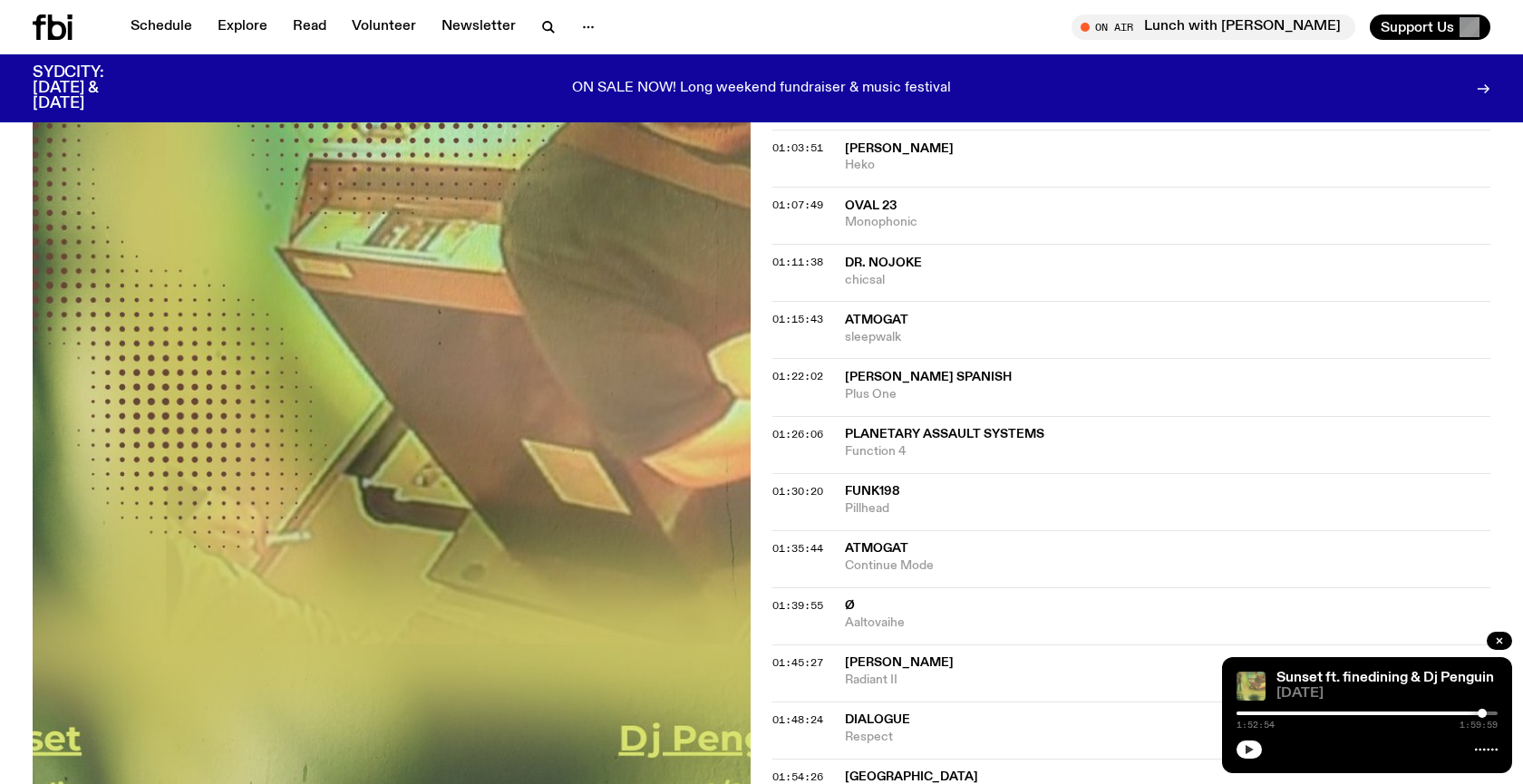
click at [1249, 750] on icon "button" at bounding box center [1249, 750] width 8 height 9
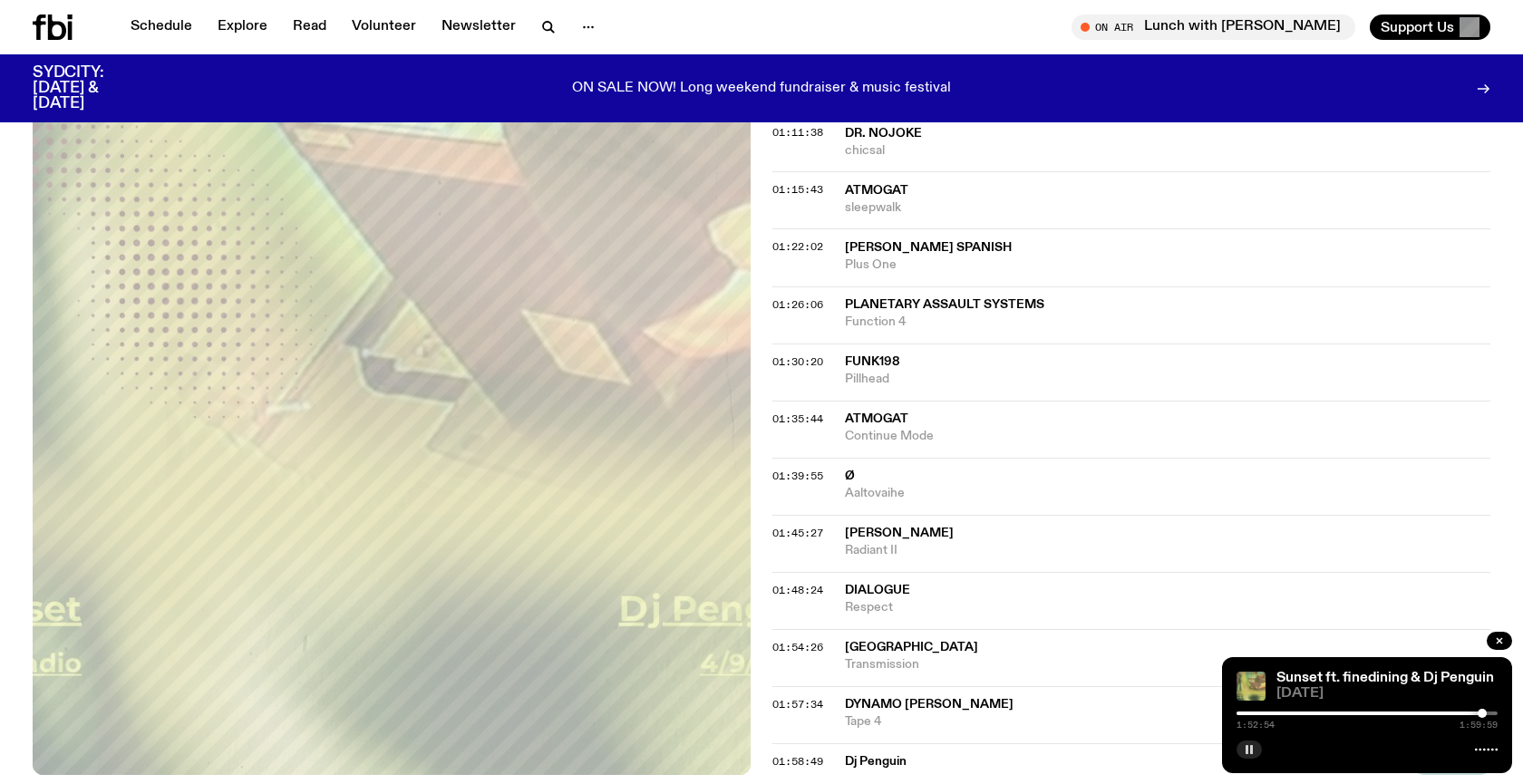
scroll to position [657, 0]
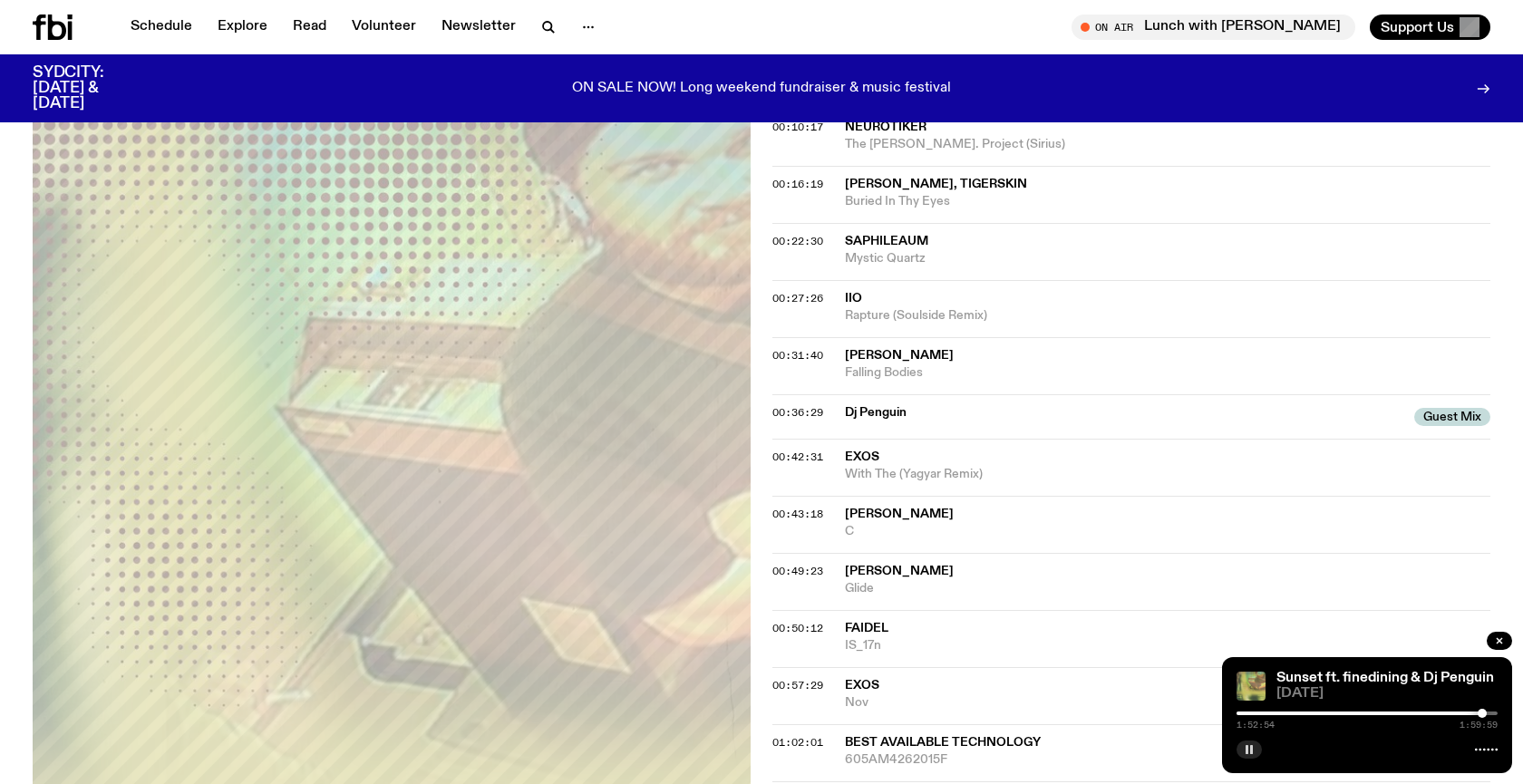
click at [1484, 716] on div at bounding box center [1482, 713] width 9 height 9
click at [1481, 715] on div at bounding box center [1484, 713] width 9 height 9
click at [1478, 715] on div at bounding box center [1481, 713] width 9 height 9
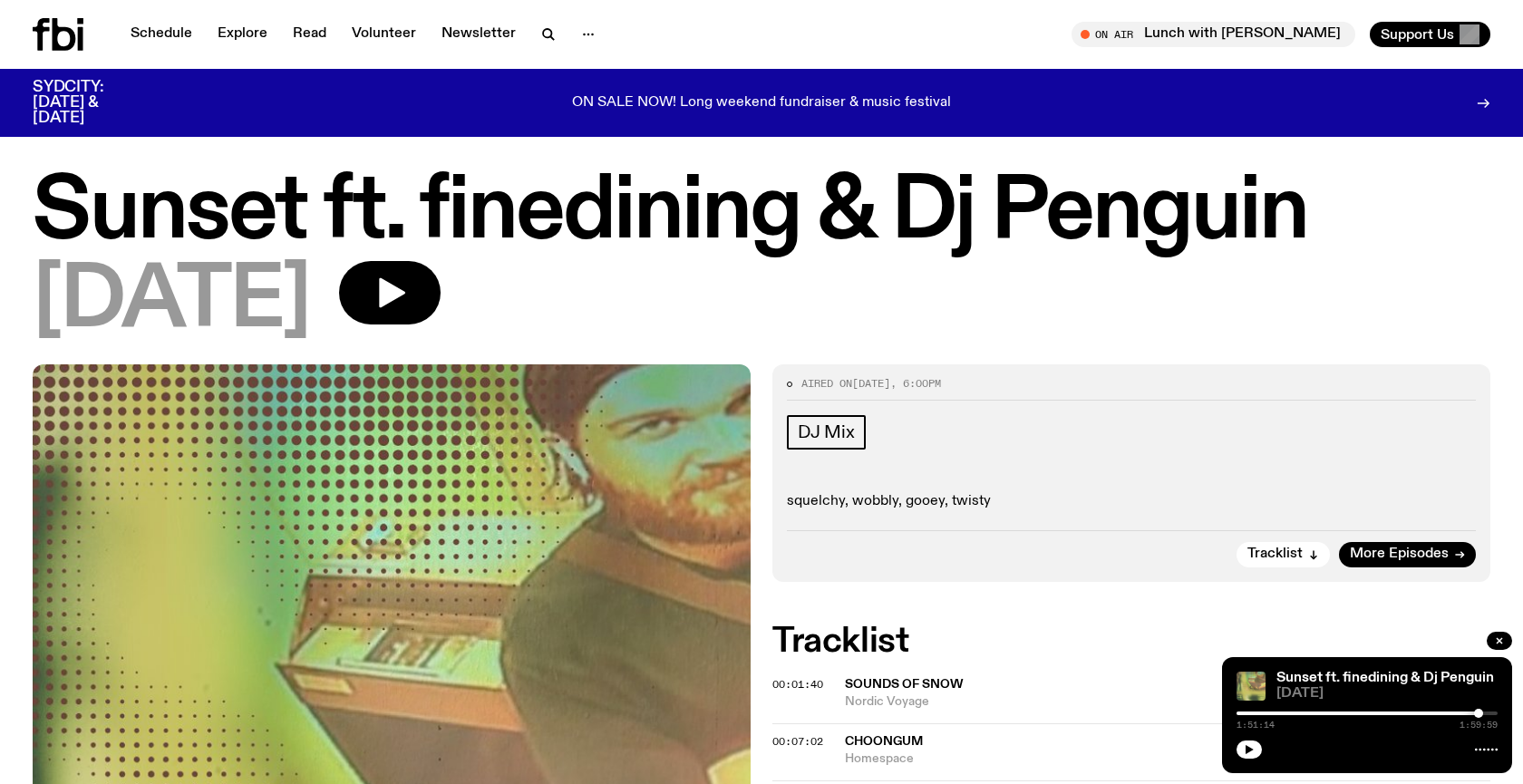
click at [1480, 712] on div at bounding box center [1479, 713] width 9 height 9
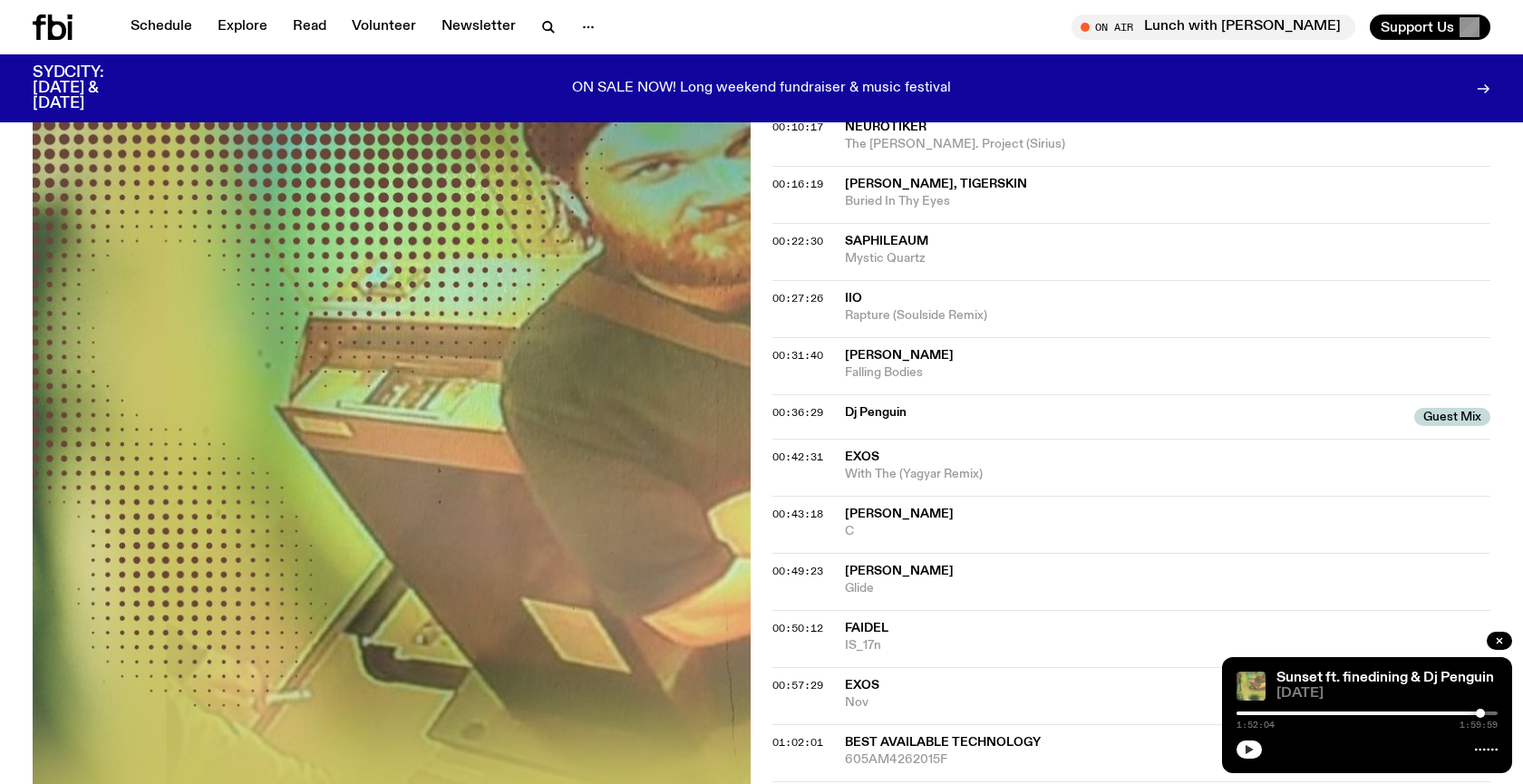
click at [1250, 746] on icon "button" at bounding box center [1249, 750] width 11 height 11
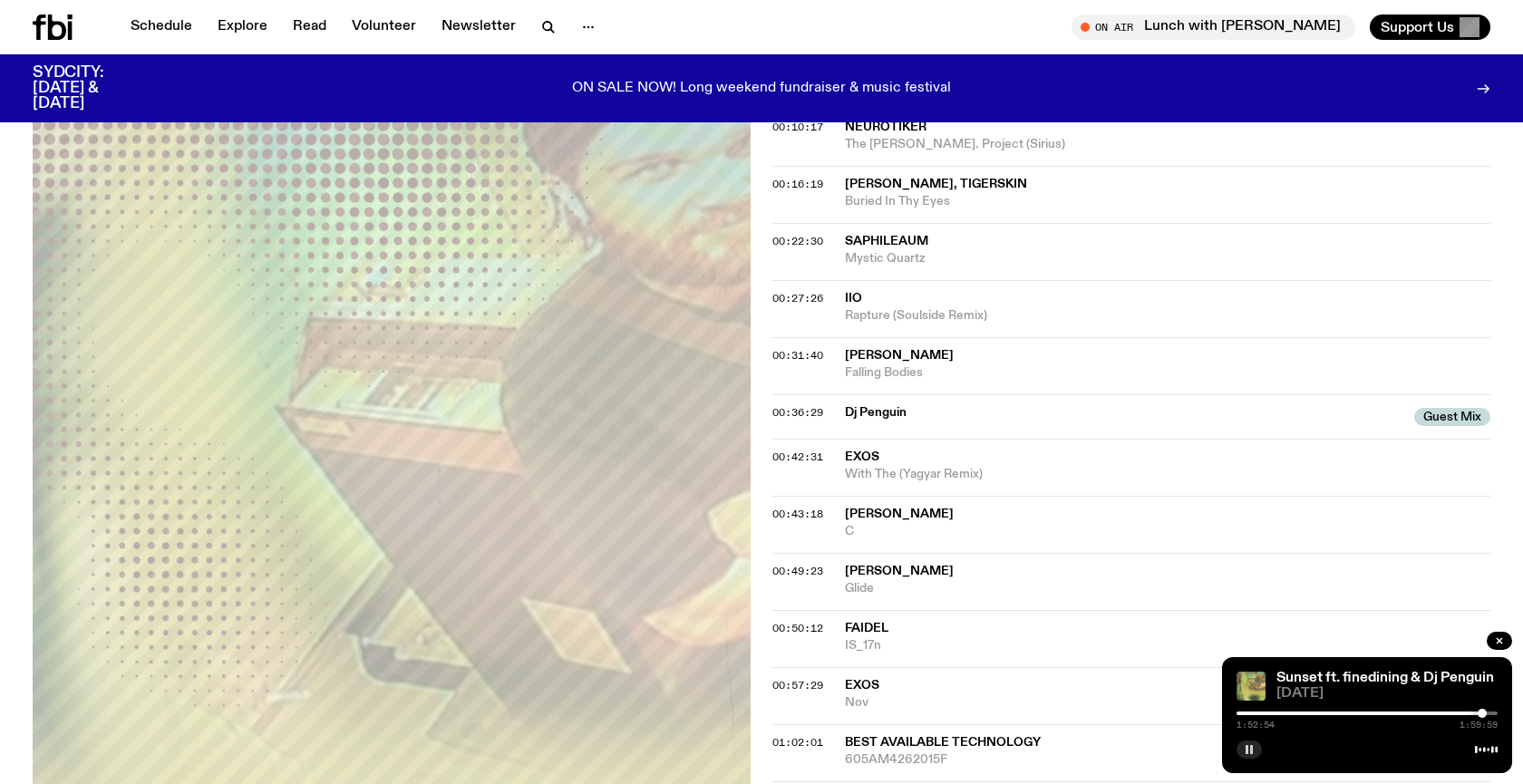
click at [1482, 716] on div at bounding box center [1482, 713] width 9 height 9
click at [1484, 716] on div at bounding box center [1484, 713] width 9 height 9
click at [1482, 716] on div at bounding box center [1482, 713] width 9 height 9
click at [1483, 715] on div at bounding box center [1482, 713] width 9 height 9
click at [1239, 744] on button "button" at bounding box center [1249, 749] width 25 height 18
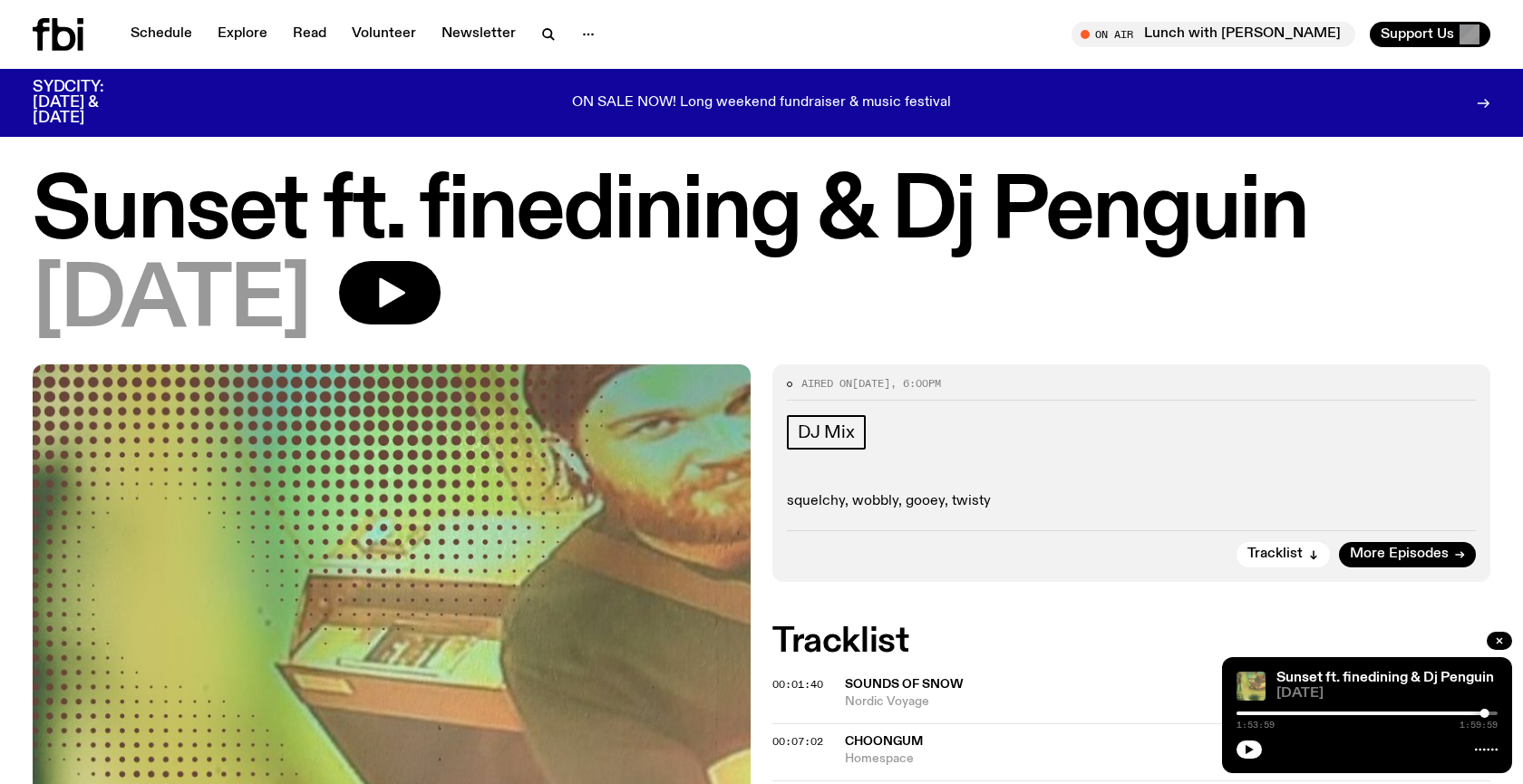
scroll to position [0, 0]
click at [440, 186] on h1 "Sunset ft. finedining & Dj Penguin" at bounding box center [761, 213] width 1458 height 82
click at [434, 186] on h1 "Sunset ft. finedining & Dj Penguin" at bounding box center [761, 213] width 1458 height 82
click at [648, 193] on h1 "Sunset ft. finedining & Dj Penguin" at bounding box center [761, 213] width 1458 height 82
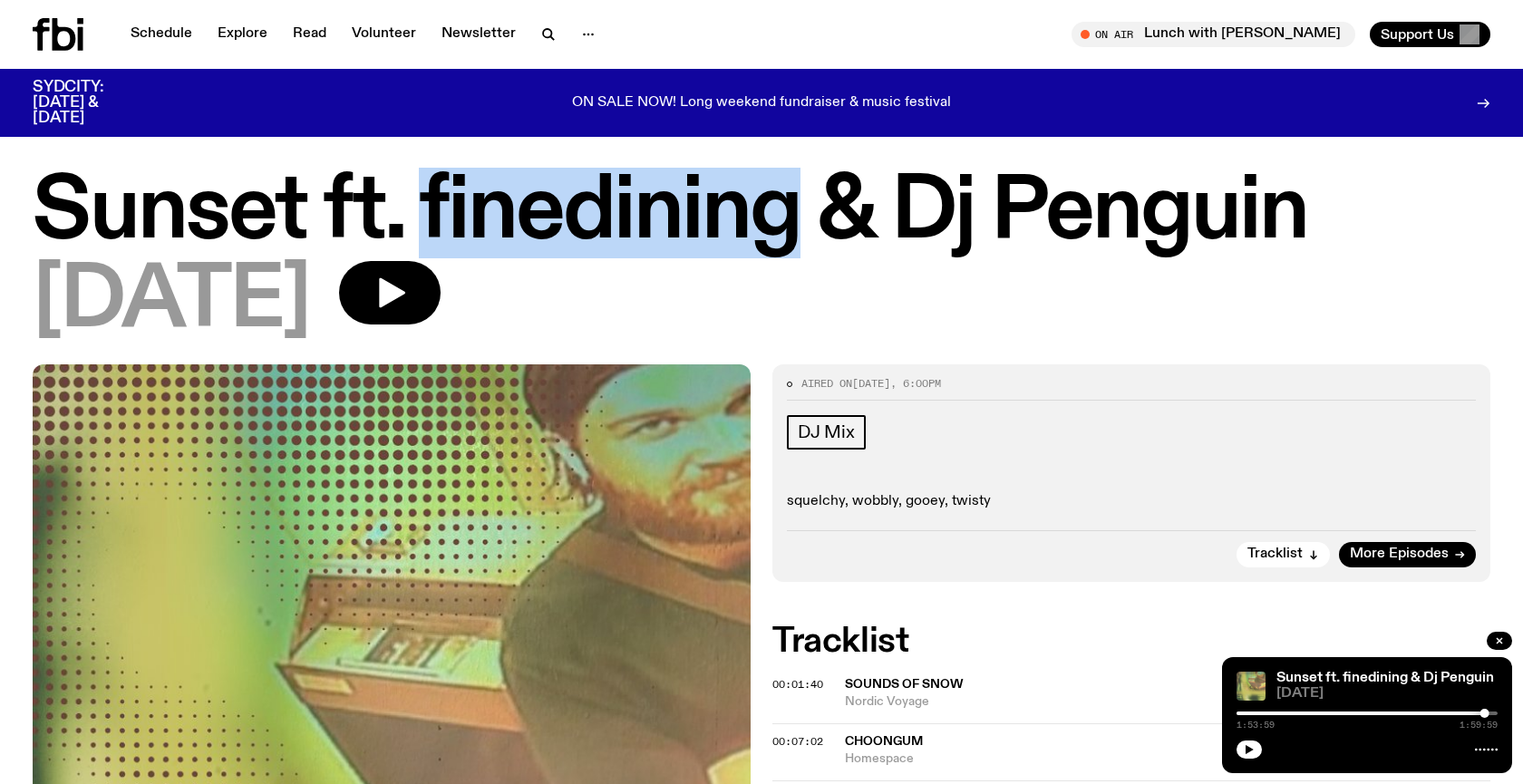
drag, startPoint x: 795, startPoint y: 216, endPoint x: 431, endPoint y: 205, distance: 364.2
click at [431, 205] on h1 "Sunset ft. finedining & Dj Penguin" at bounding box center [761, 213] width 1458 height 82
click at [424, 208] on h1 "Sunset ft. finedining & Dj Penguin" at bounding box center [761, 213] width 1458 height 82
